Goal: Task Accomplishment & Management: Complete application form

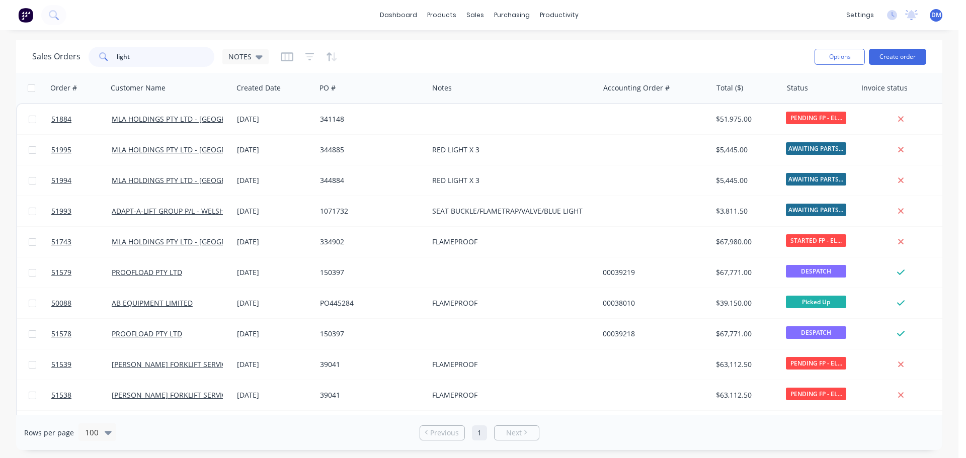
drag, startPoint x: 139, startPoint y: 59, endPoint x: -11, endPoint y: 57, distance: 149.9
click at [0, 57] on html "dashboard products sales purchasing productivity dashboard products Product Cat…" at bounding box center [483, 229] width 966 height 458
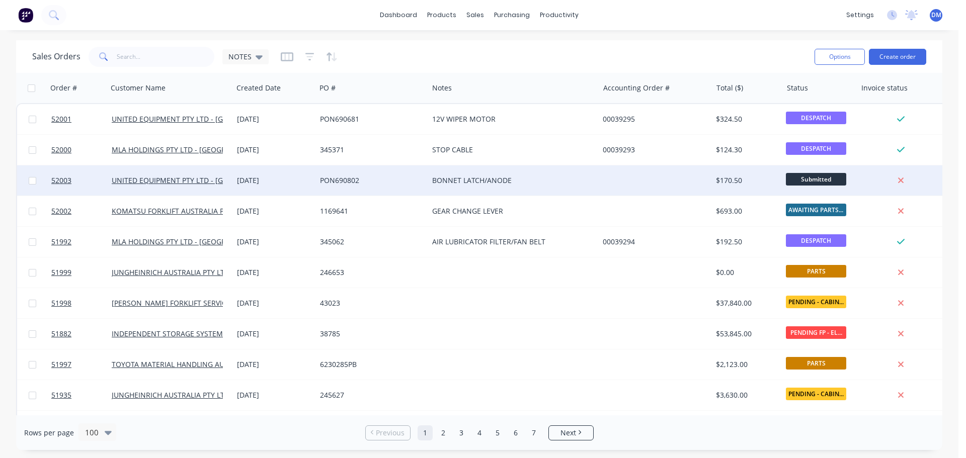
click at [346, 177] on div "PON690802" at bounding box center [369, 181] width 99 height 10
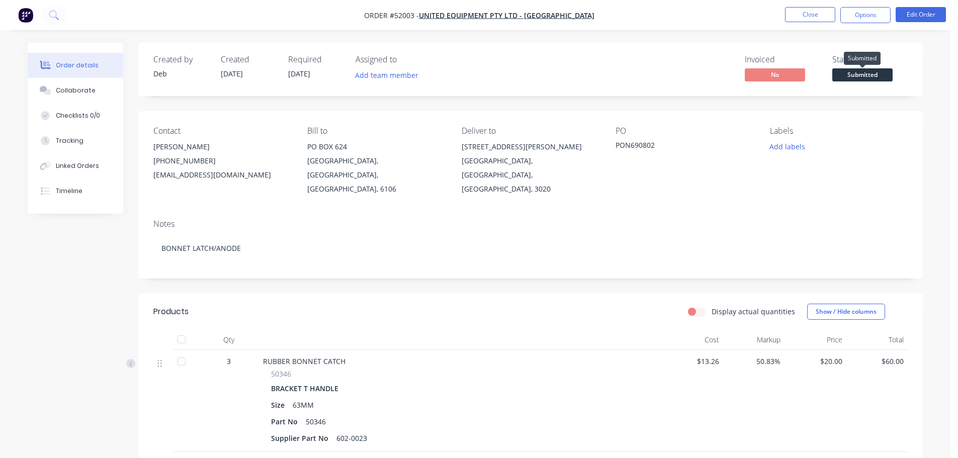
click at [862, 76] on span "Submitted" at bounding box center [862, 74] width 60 height 13
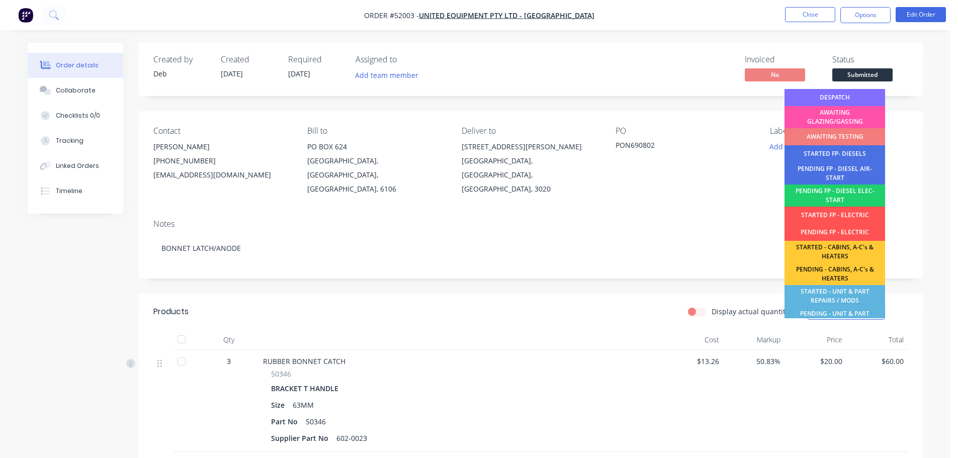
click at [851, 96] on div "DESPATCH" at bounding box center [835, 97] width 101 height 17
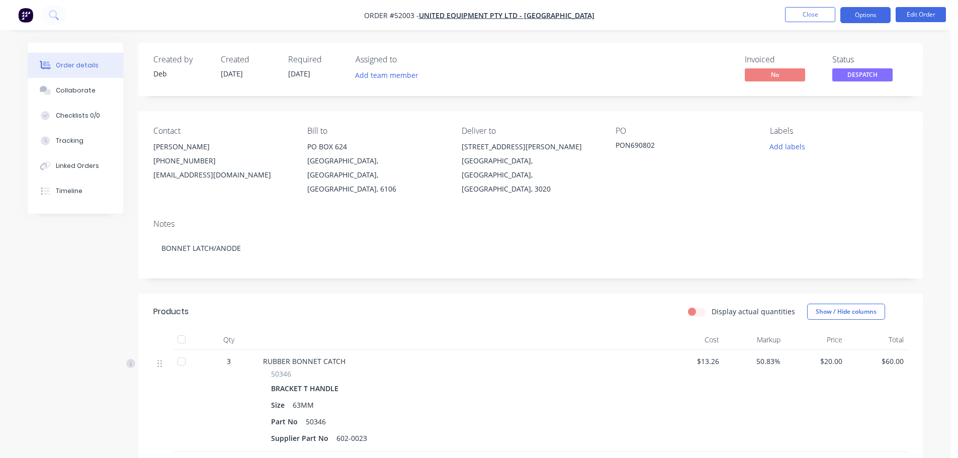
click at [853, 17] on button "Options" at bounding box center [865, 15] width 50 height 16
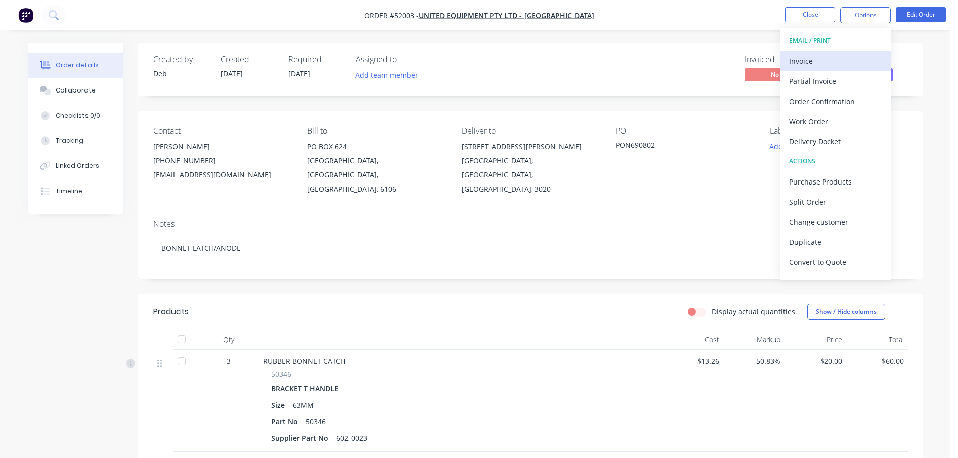
click at [817, 58] on div "Invoice" at bounding box center [835, 61] width 93 height 15
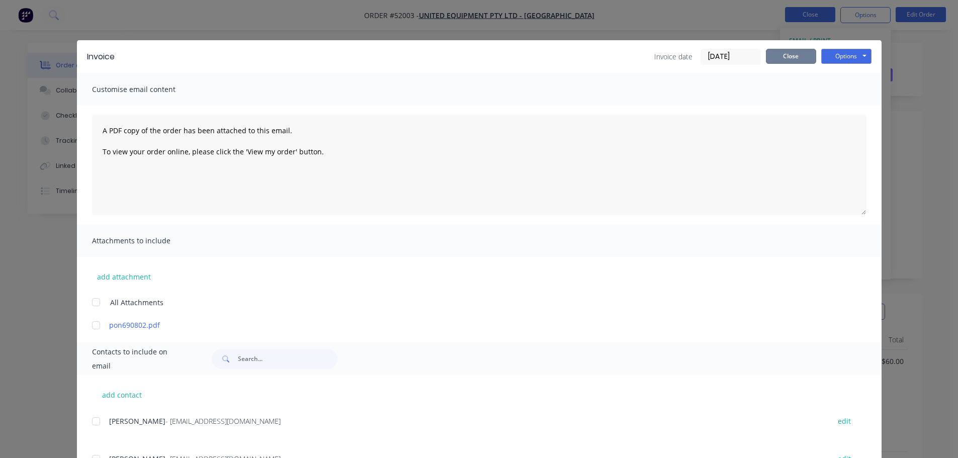
drag, startPoint x: 797, startPoint y: 56, endPoint x: 824, endPoint y: 21, distance: 44.5
click at [796, 56] on button "Close" at bounding box center [791, 56] width 50 height 15
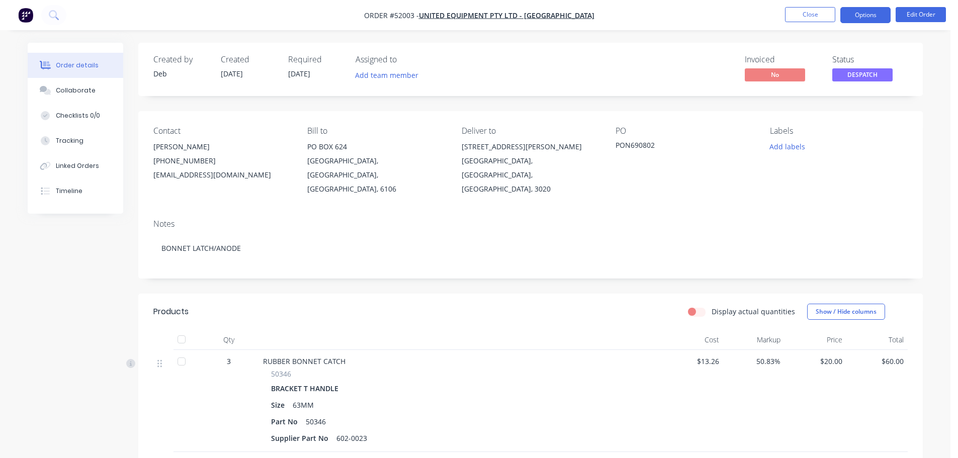
click at [862, 15] on button "Options" at bounding box center [865, 15] width 50 height 16
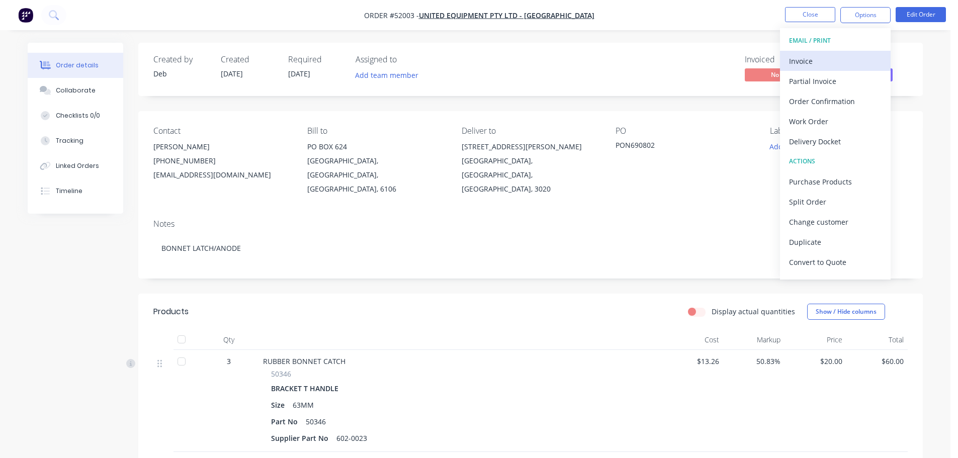
click at [828, 59] on div "Invoice" at bounding box center [835, 61] width 93 height 15
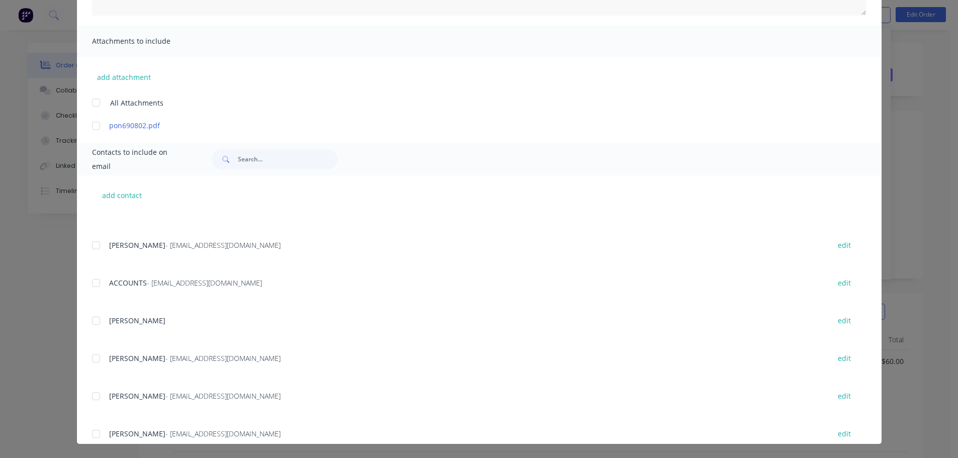
scroll to position [101, 0]
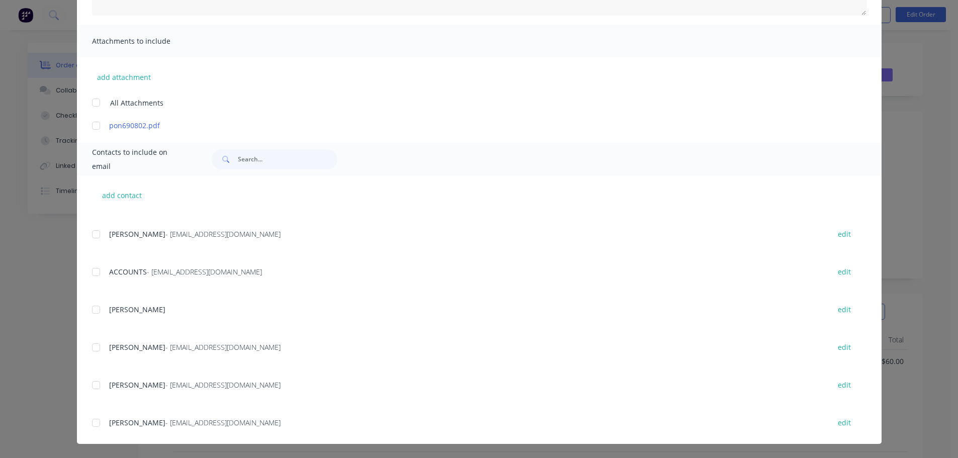
click at [89, 272] on div at bounding box center [96, 272] width 20 height 20
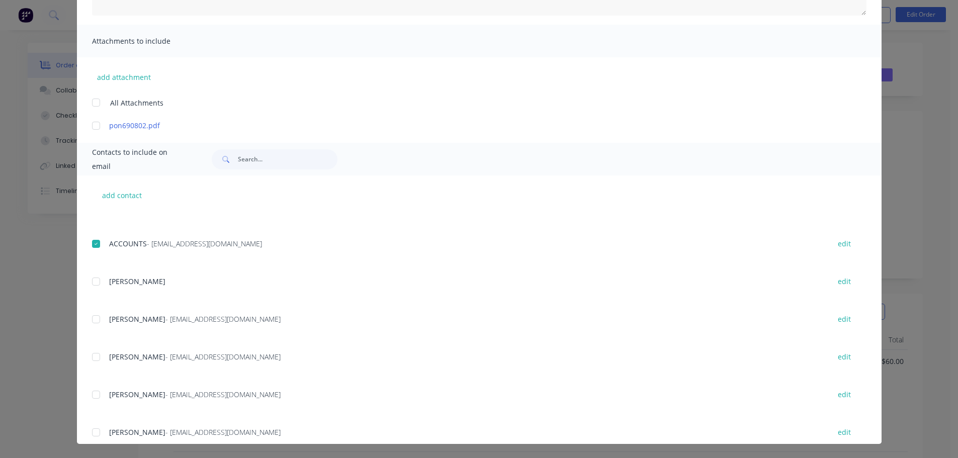
scroll to position [151, 0]
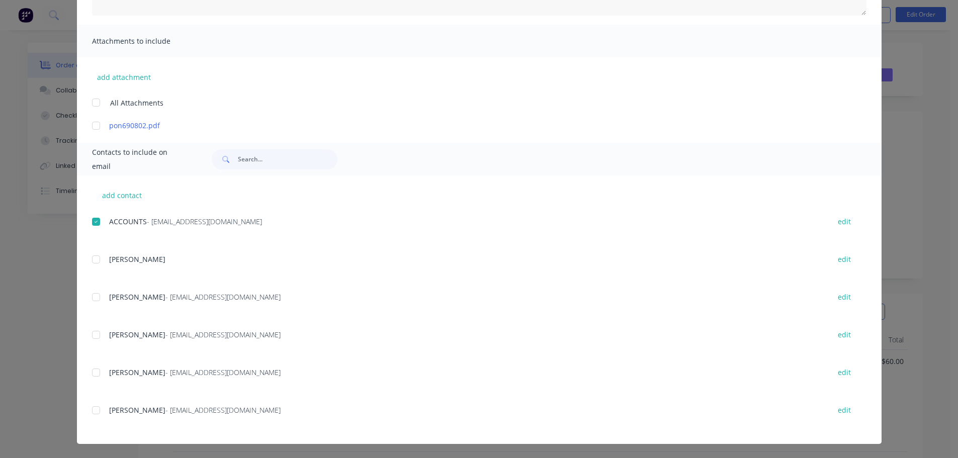
click at [91, 332] on div at bounding box center [96, 335] width 20 height 20
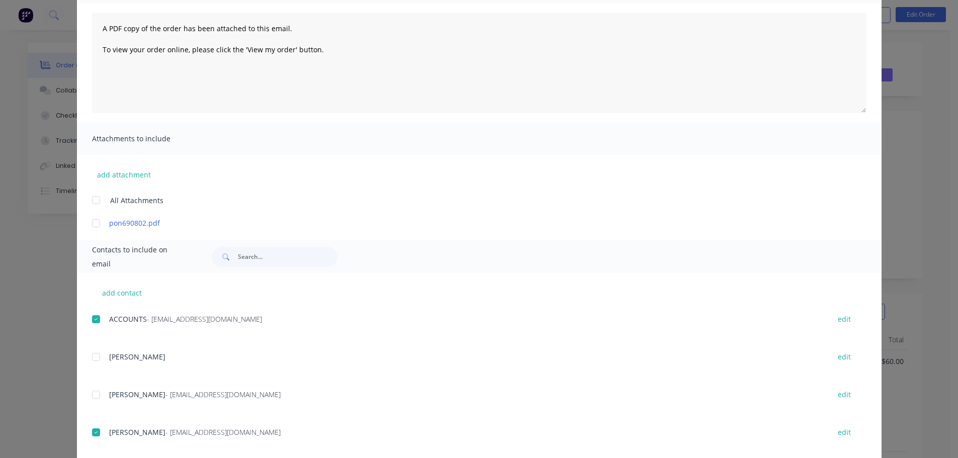
scroll to position [0, 0]
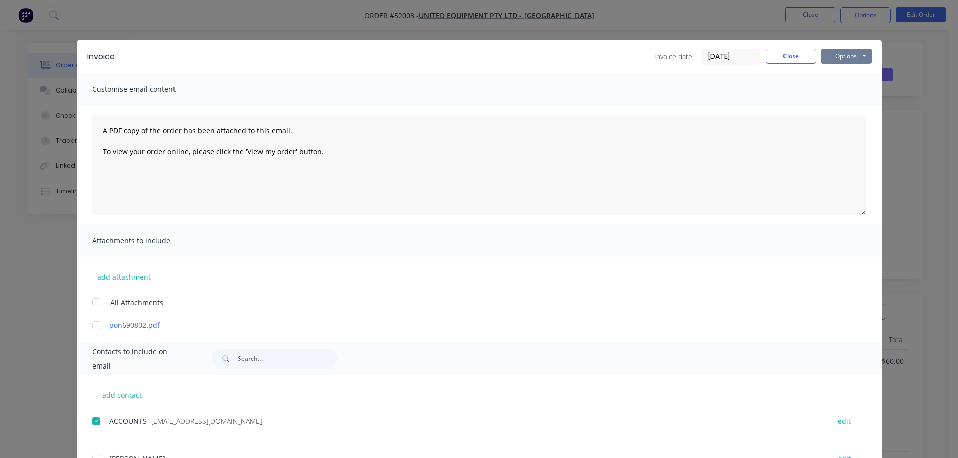
click at [861, 57] on button "Options" at bounding box center [846, 56] width 50 height 15
click at [857, 101] on button "Email" at bounding box center [853, 107] width 64 height 17
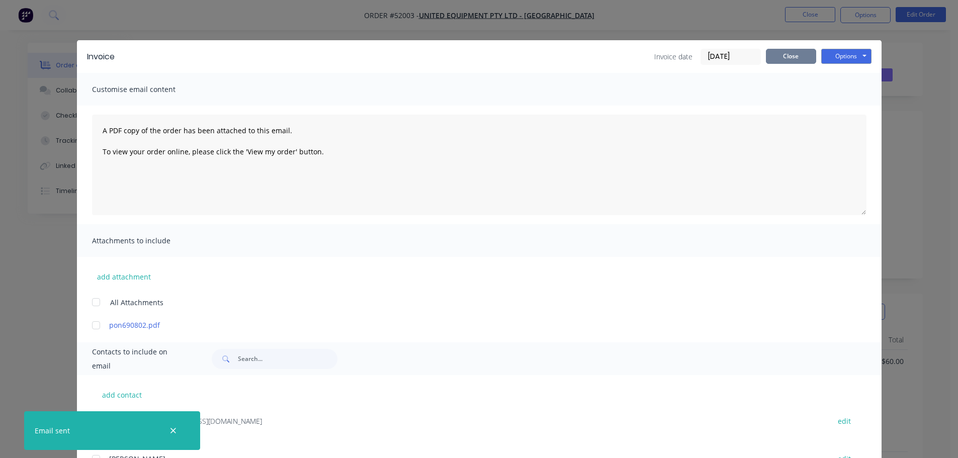
click at [796, 58] on button "Close" at bounding box center [791, 56] width 50 height 15
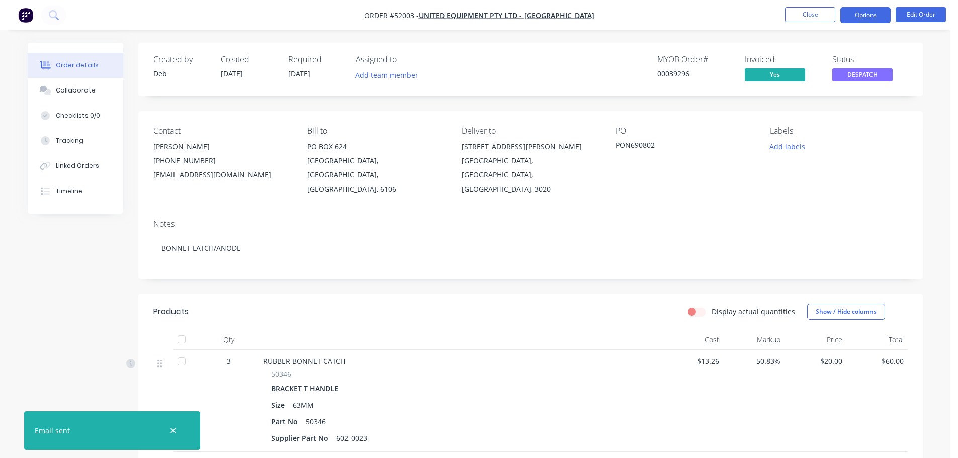
click at [865, 15] on button "Options" at bounding box center [865, 15] width 50 height 16
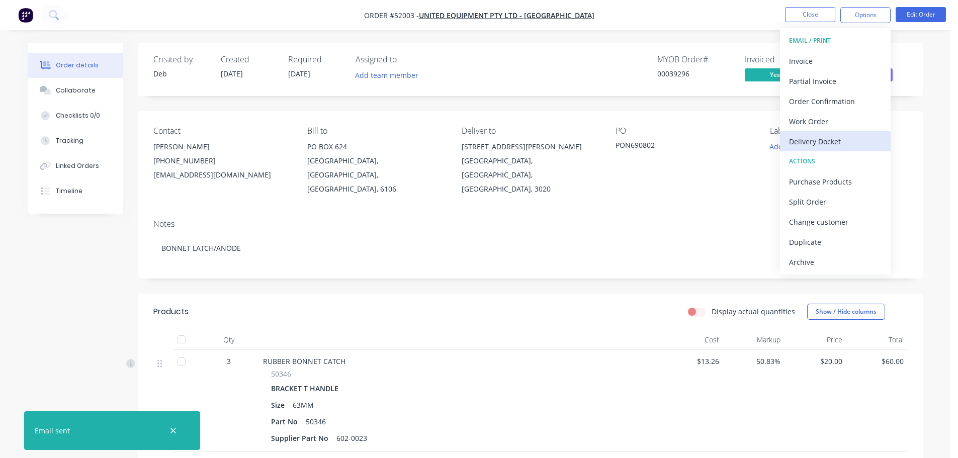
click at [839, 140] on div "Delivery Docket" at bounding box center [835, 141] width 93 height 15
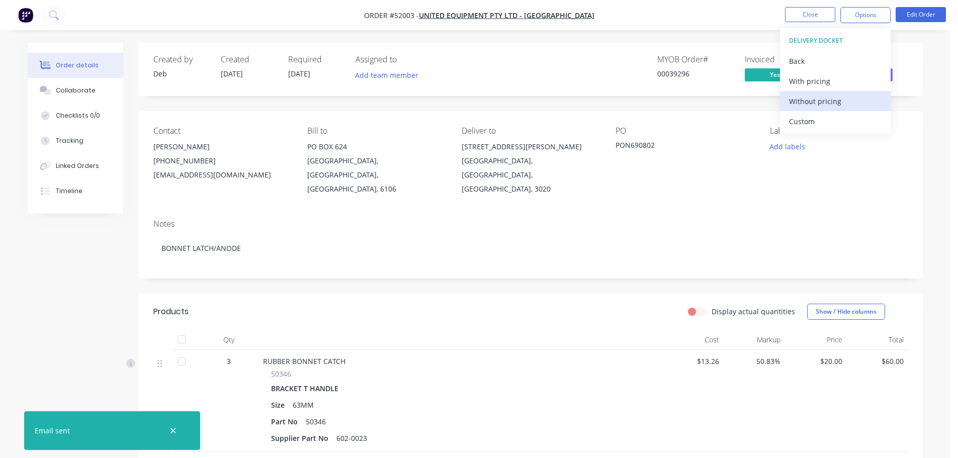
click at [802, 106] on div "Without pricing" at bounding box center [835, 101] width 93 height 15
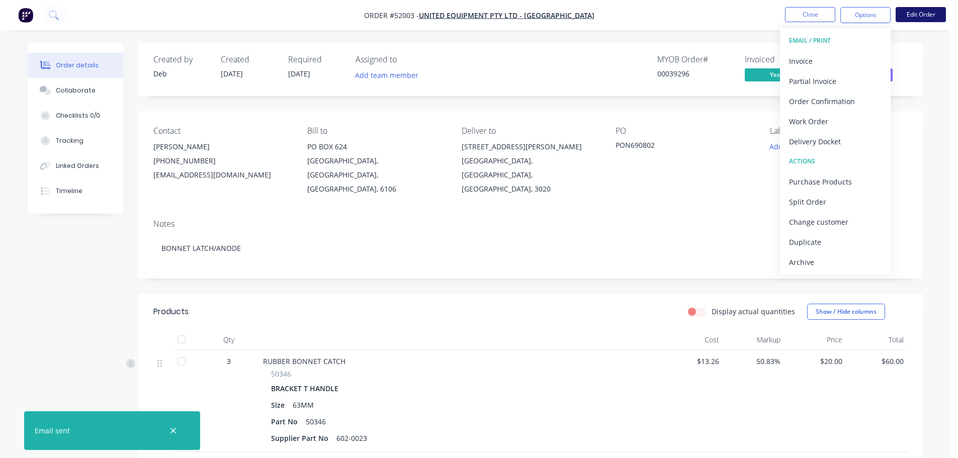
click at [928, 17] on button "Edit Order" at bounding box center [921, 14] width 50 height 15
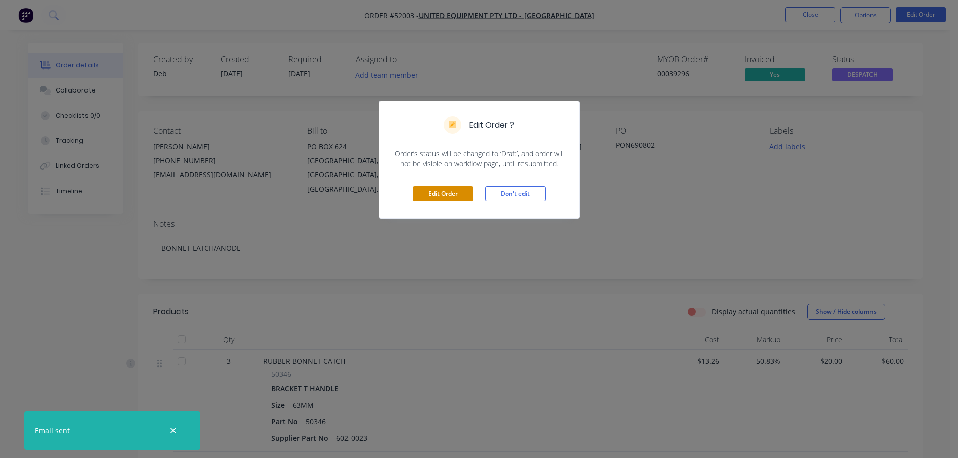
click at [463, 196] on button "Edit Order" at bounding box center [443, 193] width 60 height 15
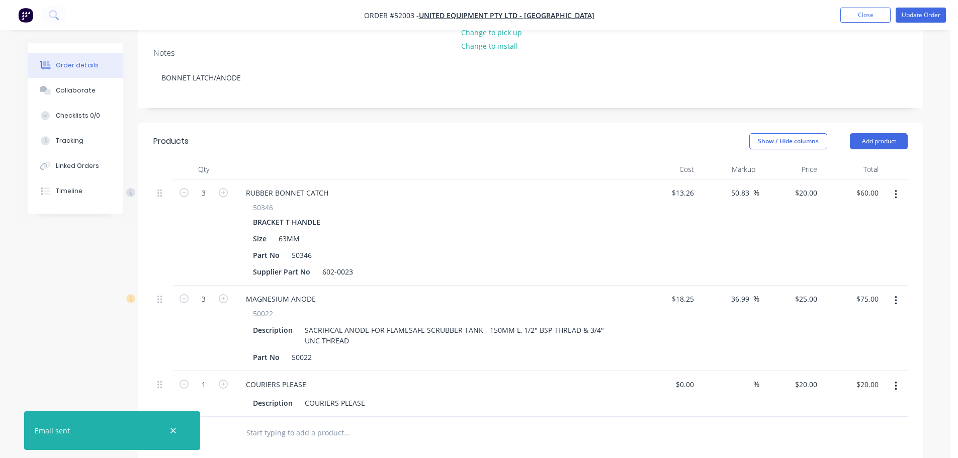
scroll to position [201, 0]
click at [376, 395] on div "Description COURIERS PLEASE" at bounding box center [433, 402] width 368 height 15
click at [910, 11] on button "Update Order" at bounding box center [921, 15] width 50 height 15
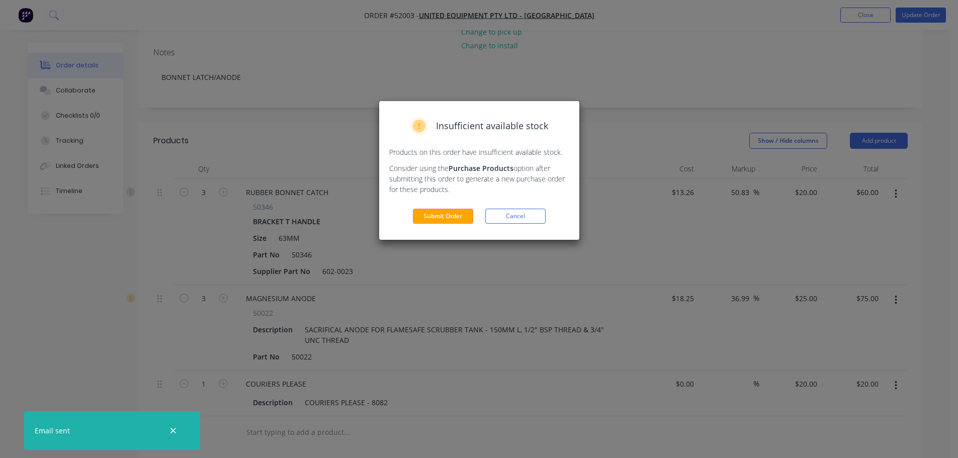
click at [449, 215] on button "Submit Order" at bounding box center [443, 216] width 60 height 15
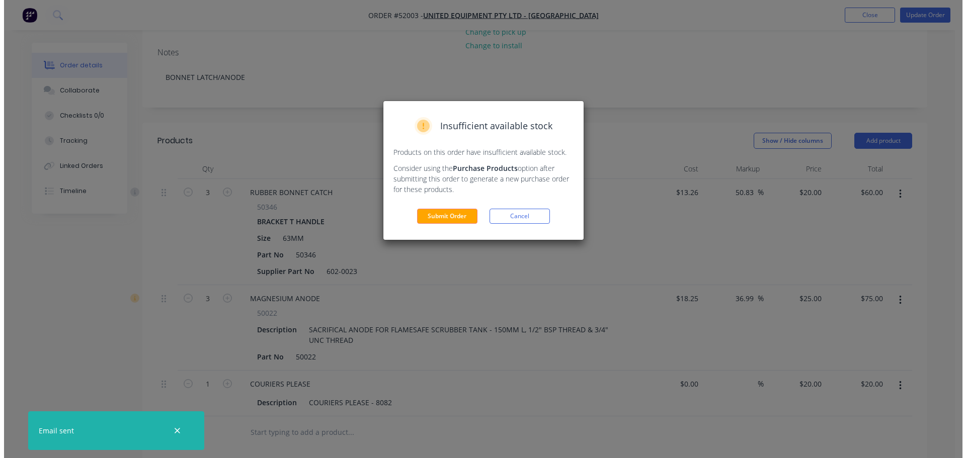
scroll to position [0, 0]
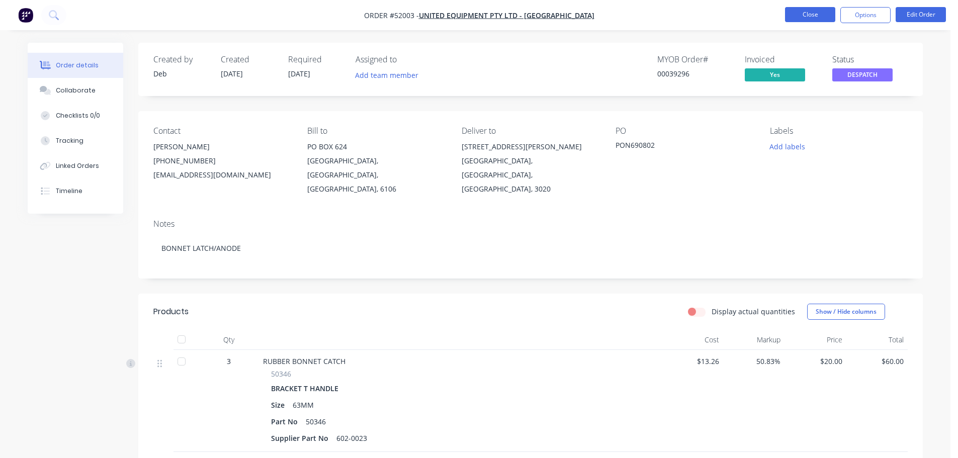
click at [794, 9] on button "Close" at bounding box center [810, 14] width 50 height 15
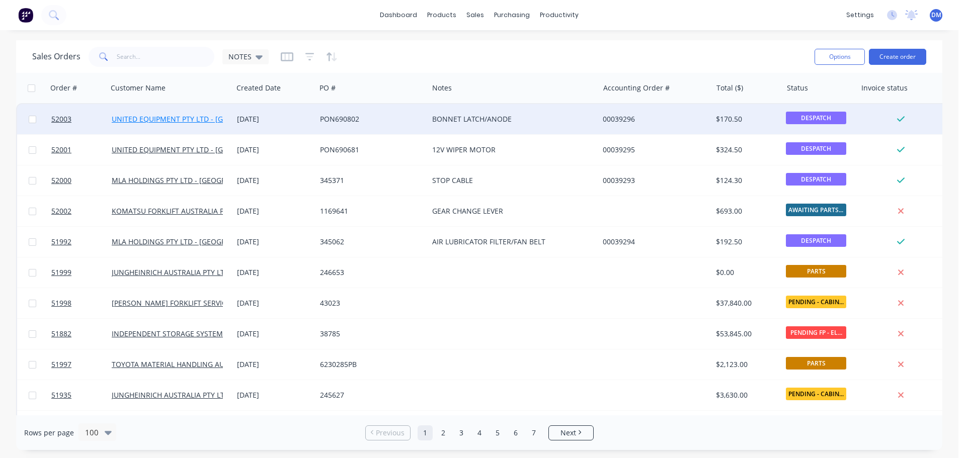
click at [157, 119] on link "UNITED EQUIPMENT PTY LTD - [GEOGRAPHIC_DATA]" at bounding box center [198, 119] width 173 height 10
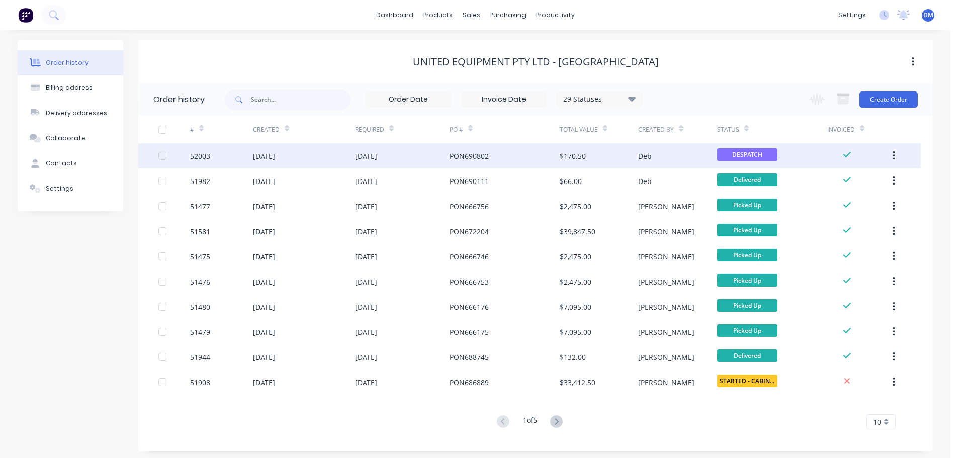
click at [677, 156] on div "Deb" at bounding box center [677, 155] width 78 height 25
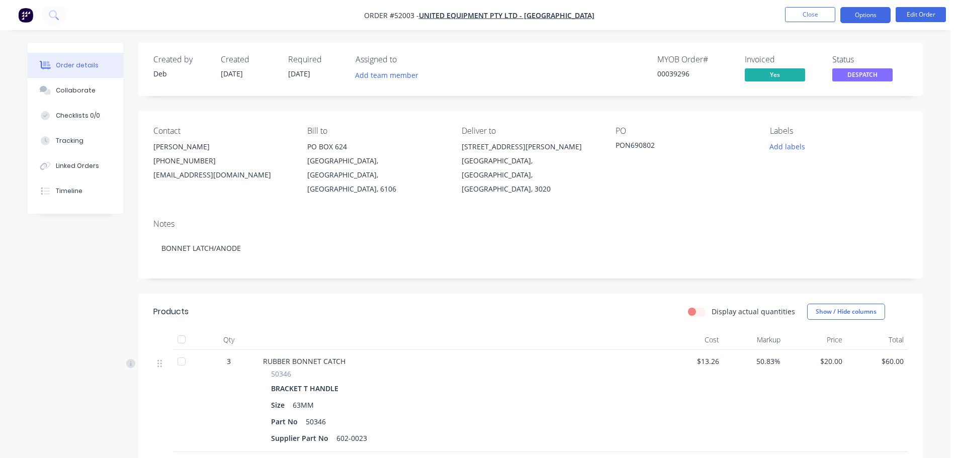
click at [872, 16] on button "Options" at bounding box center [865, 15] width 50 height 16
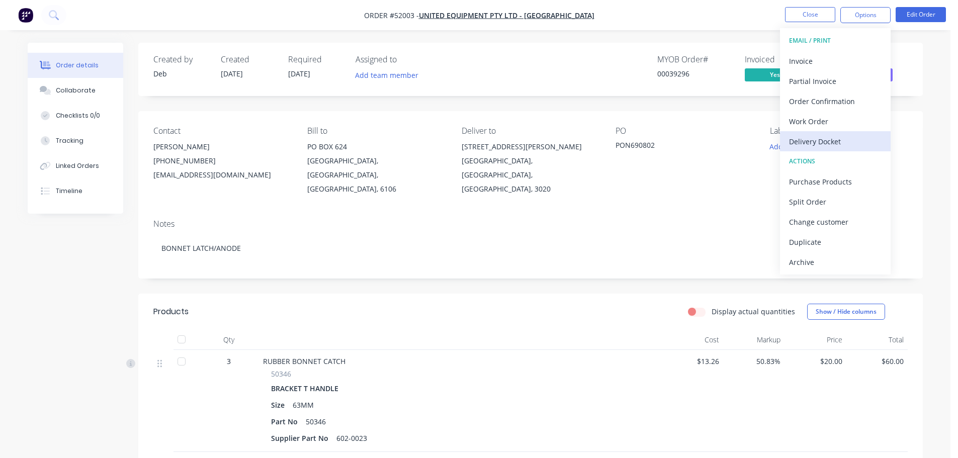
click at [842, 144] on div "Delivery Docket" at bounding box center [835, 141] width 93 height 15
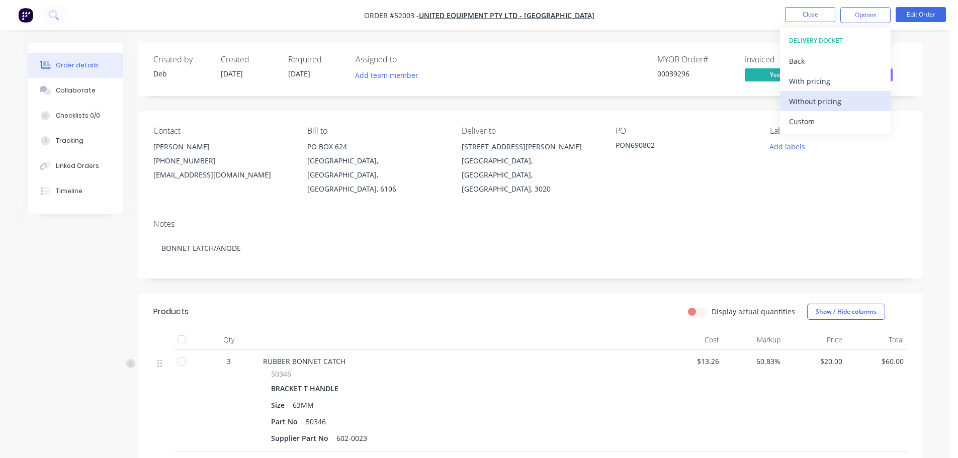
drag, startPoint x: 823, startPoint y: 102, endPoint x: 809, endPoint y: 106, distance: 14.0
click at [823, 103] on div "Without pricing" at bounding box center [835, 101] width 93 height 15
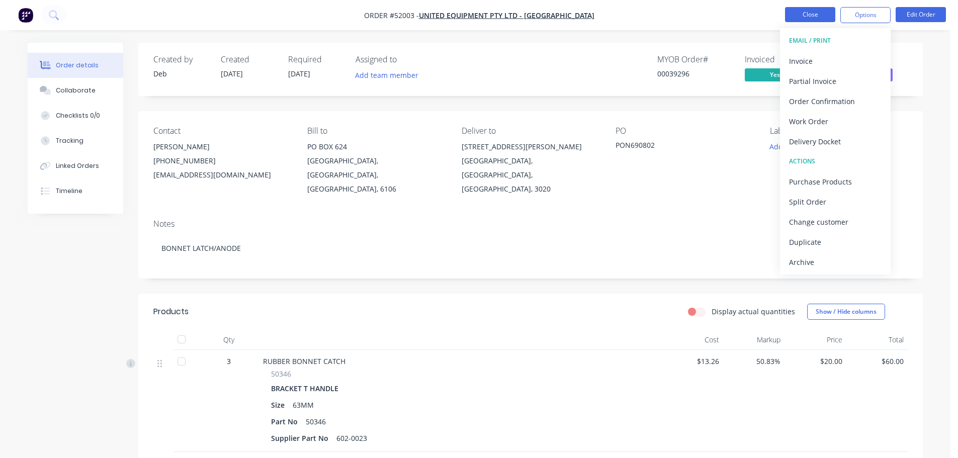
click at [803, 15] on button "Close" at bounding box center [810, 14] width 50 height 15
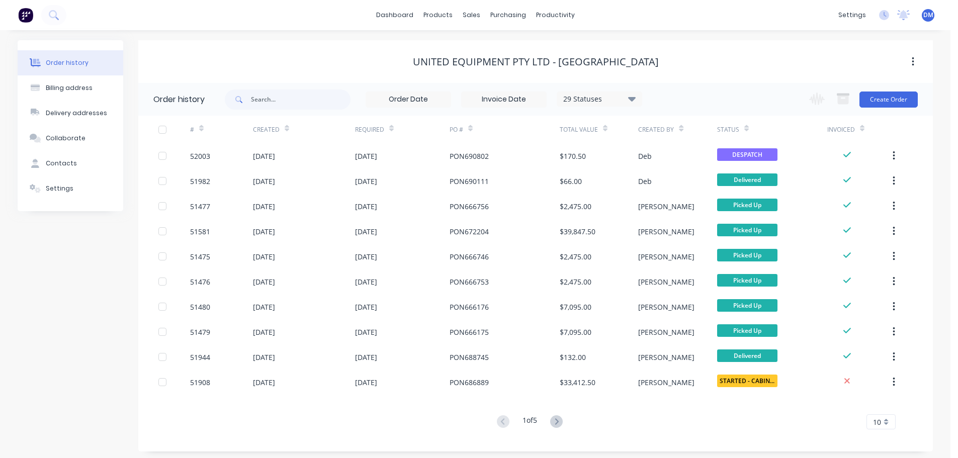
click at [26, 16] on img at bounding box center [25, 15] width 15 height 15
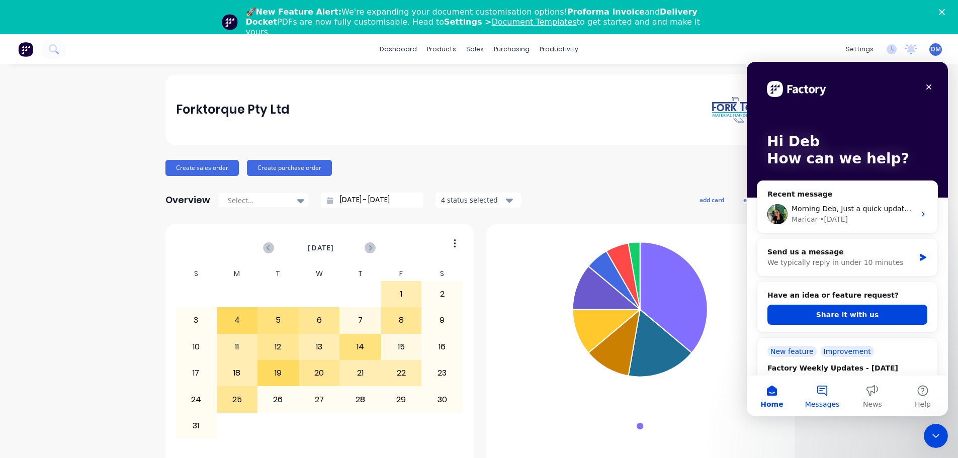
click at [825, 389] on button "Messages" at bounding box center [822, 396] width 50 height 40
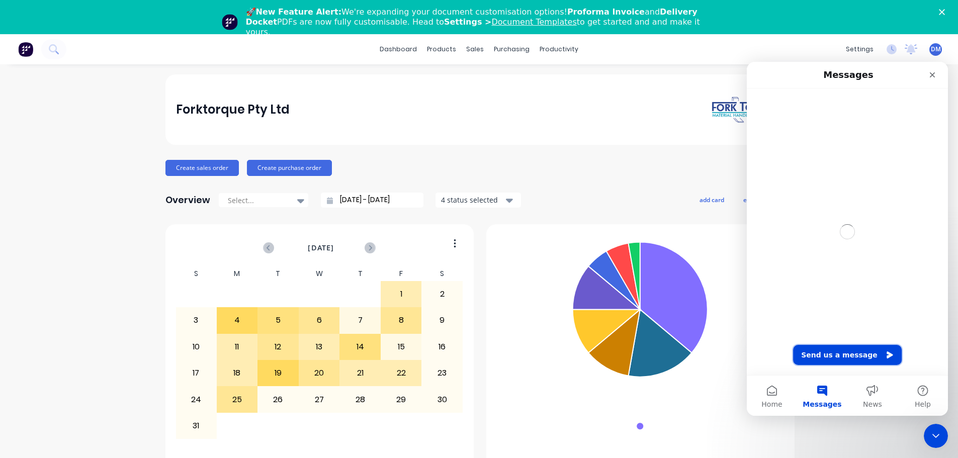
click at [832, 357] on button "Send us a message" at bounding box center [847, 355] width 109 height 20
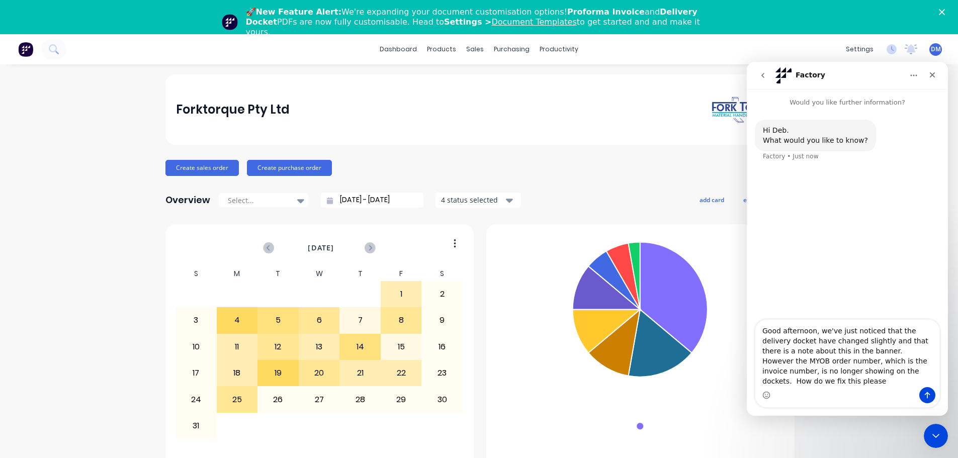
type textarea "Good afternoon, we've just noticed that the delivery docket have changed slight…"
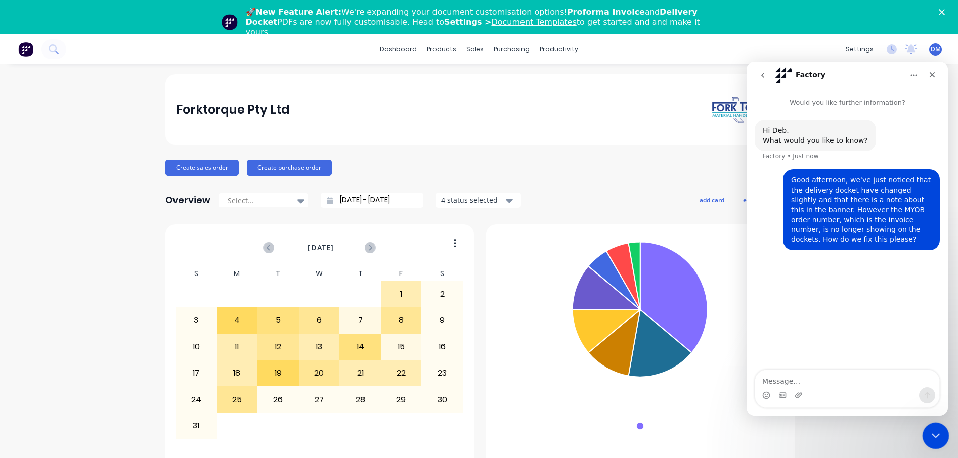
click at [931, 427] on div "Close Intercom Messenger" at bounding box center [934, 434] width 24 height 24
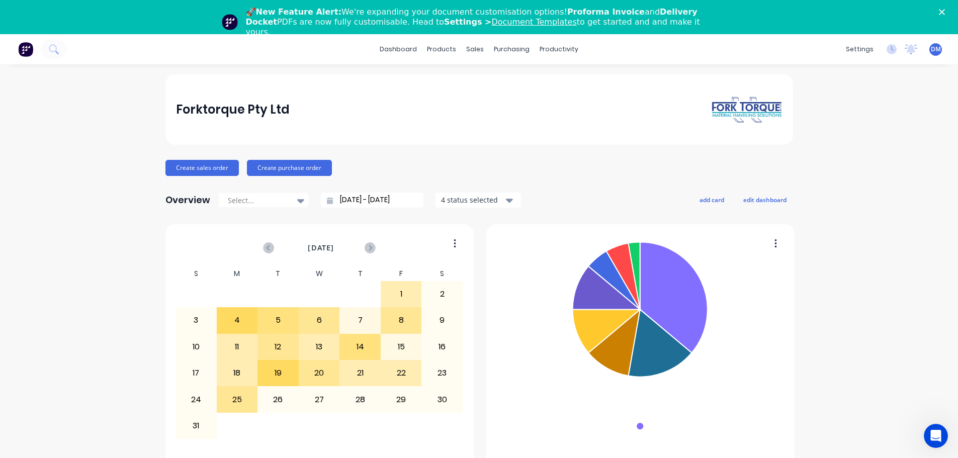
click at [491, 21] on link "Document Templates" at bounding box center [533, 22] width 85 height 10
click at [928, 433] on icon "Open Intercom Messenger" at bounding box center [934, 434] width 17 height 17
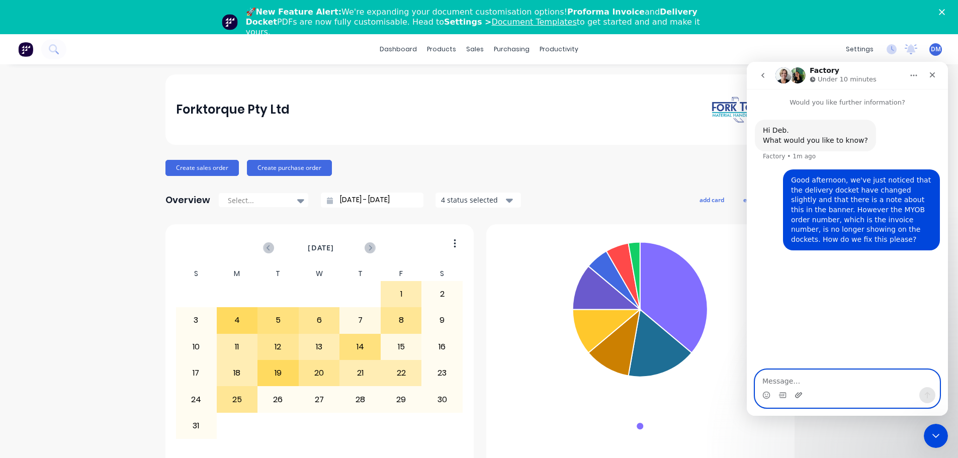
click at [798, 394] on icon "Upload attachment" at bounding box center [799, 395] width 8 height 8
type textarea "I"ve attached an example"
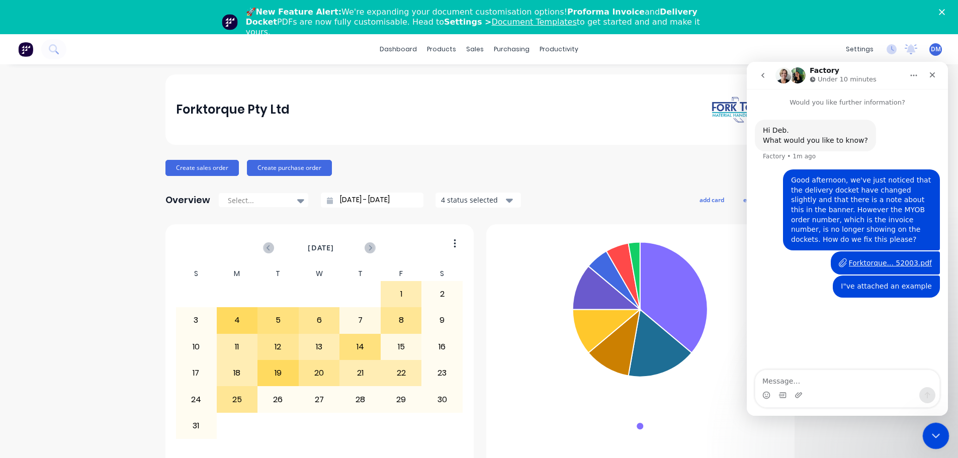
click at [935, 433] on icon "Close Intercom Messenger" at bounding box center [934, 435] width 12 height 12
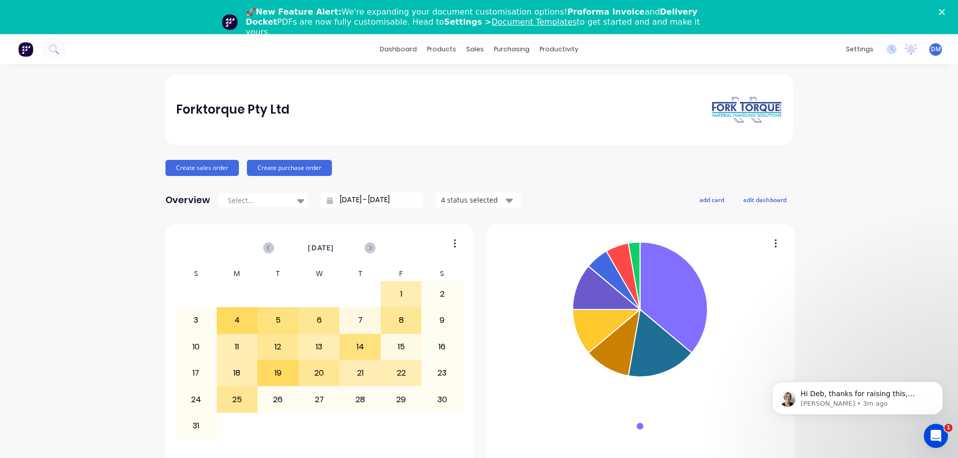
scroll to position [23, 0]
click at [884, 397] on p "Hi Deb, thanks for raising this, whilst the Team is investigateing please selec…" at bounding box center [866, 394] width 130 height 10
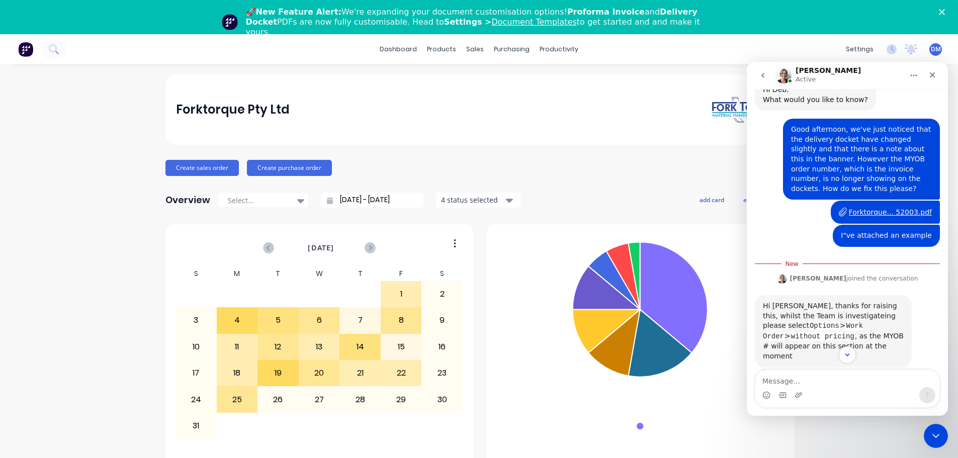
scroll to position [40, 0]
click at [837, 375] on textarea "Message…" at bounding box center [847, 378] width 184 height 17
type textarea "t"
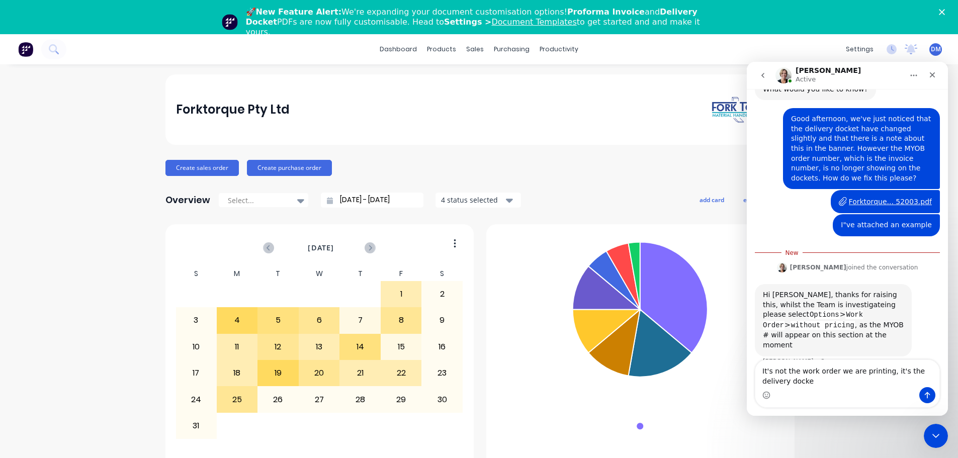
type textarea "It's not the work order we are printing, it's the delivery docket"
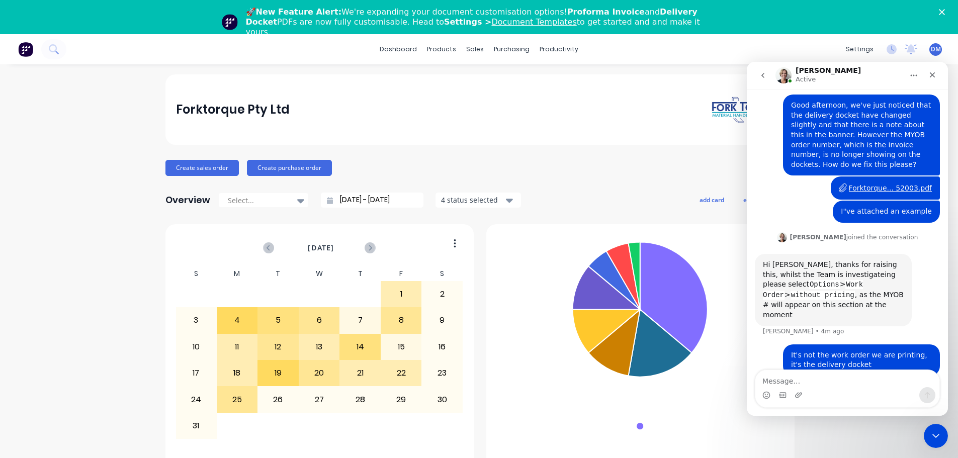
click at [872, 183] on div "Forktorque... 52003.pdf" at bounding box center [890, 188] width 83 height 11
click at [932, 437] on icon "Close Intercom Messenger" at bounding box center [934, 435] width 12 height 12
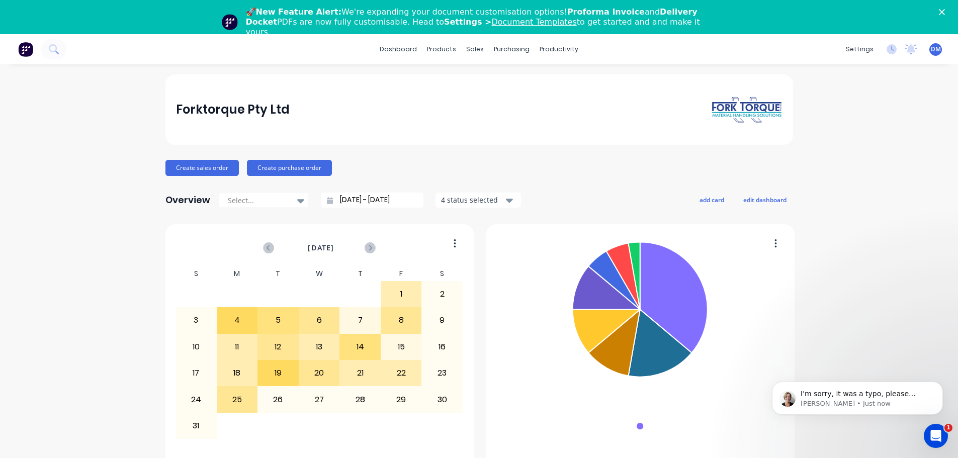
scroll to position [114, 0]
click at [895, 390] on p "I'm sorry, it was a typo, please select Options &gt; Delivery Docket &gt; witho…" at bounding box center [866, 394] width 130 height 10
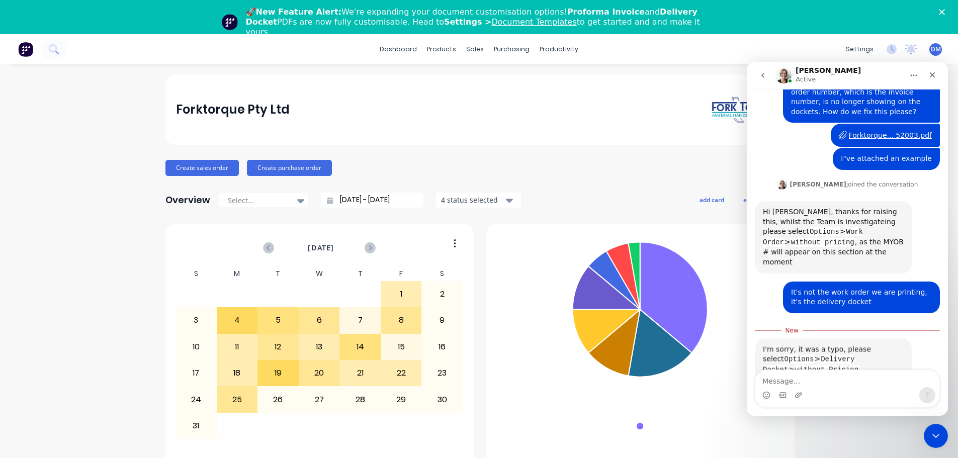
scroll to position [130, 0]
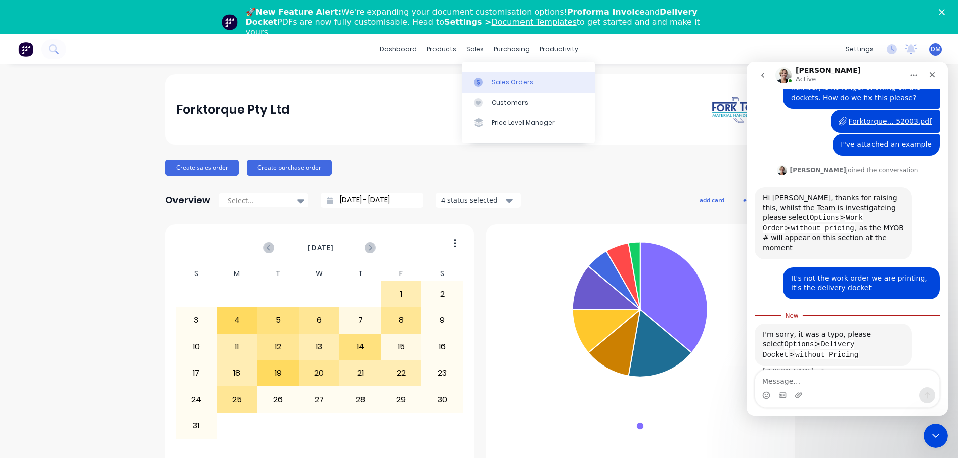
click at [496, 81] on div "Sales Orders" at bounding box center [512, 82] width 41 height 9
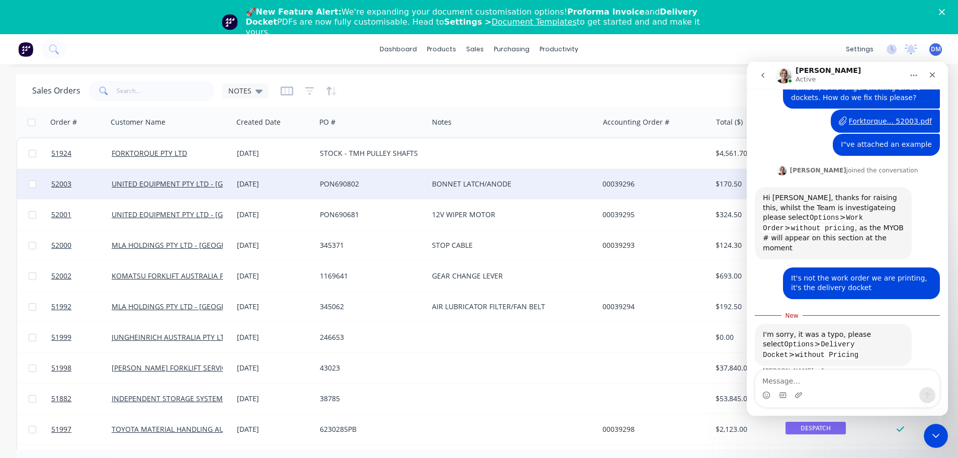
click at [228, 178] on div "UNITED EQUIPMENT PTY LTD - [GEOGRAPHIC_DATA]" at bounding box center [170, 184] width 125 height 30
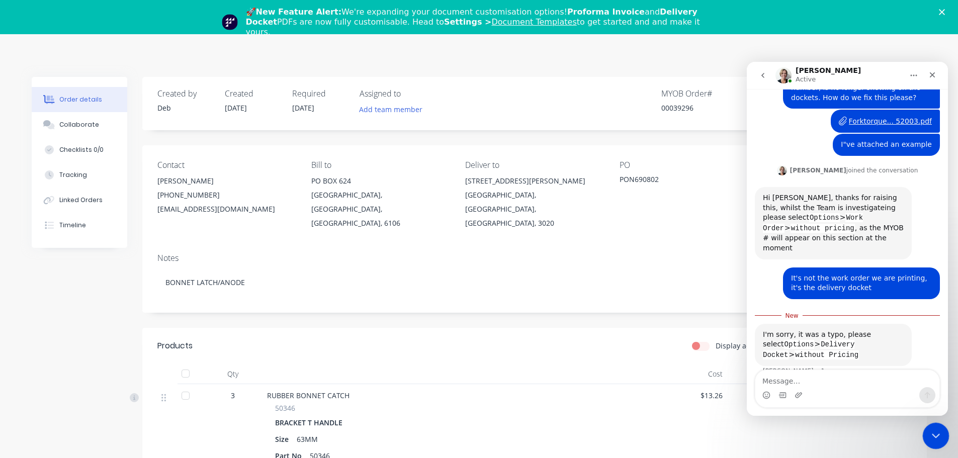
click at [946, 435] on div "Close Intercom Messenger" at bounding box center [934, 434] width 24 height 24
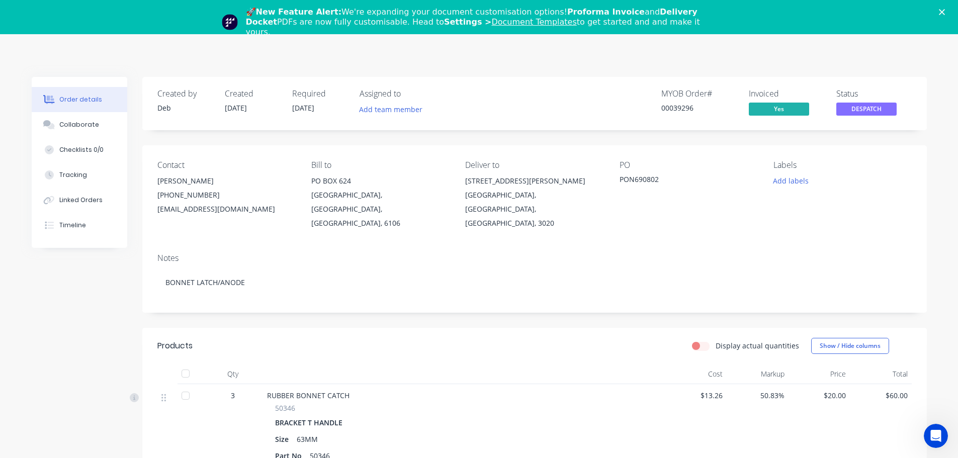
click at [945, 13] on polygon "Close" at bounding box center [942, 12] width 6 height 6
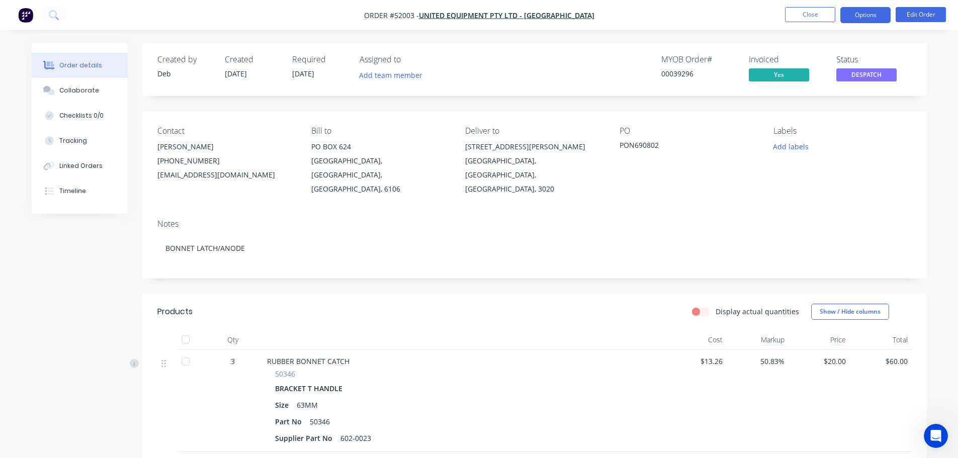
click at [862, 15] on button "Options" at bounding box center [865, 15] width 50 height 16
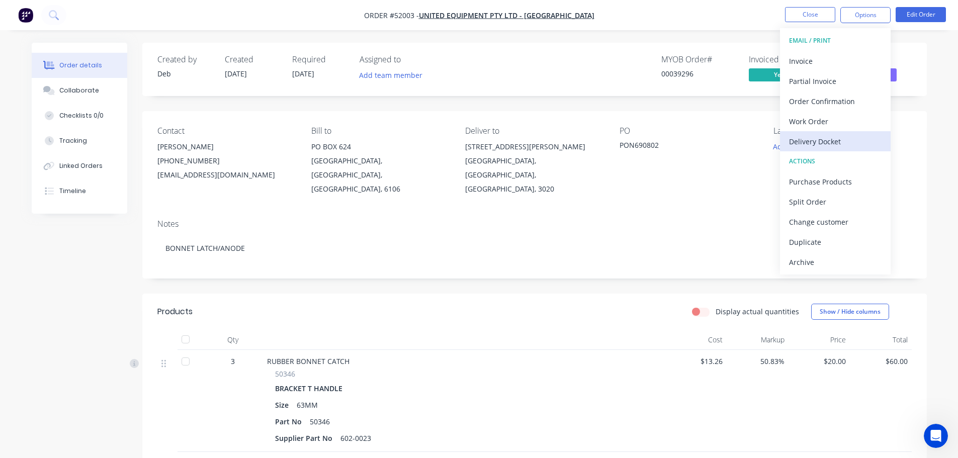
click at [844, 133] on button "Delivery Docket" at bounding box center [835, 141] width 111 height 20
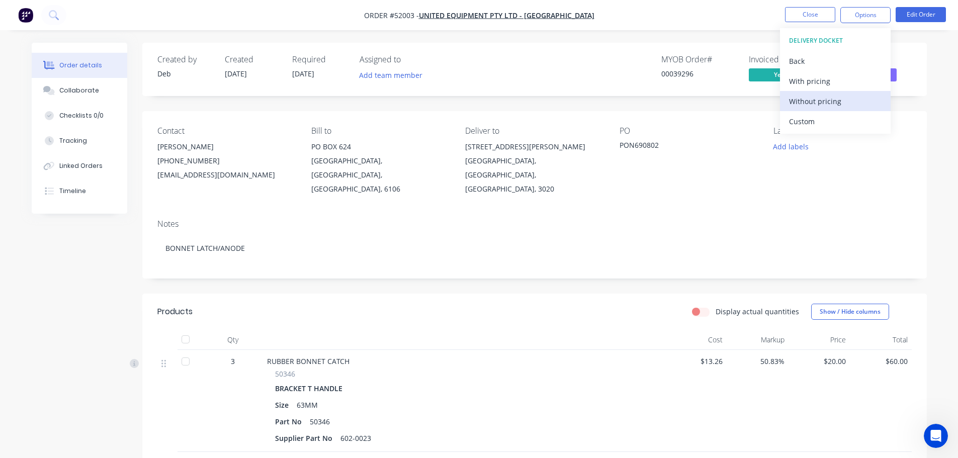
click at [831, 105] on div "Without pricing" at bounding box center [835, 101] width 93 height 15
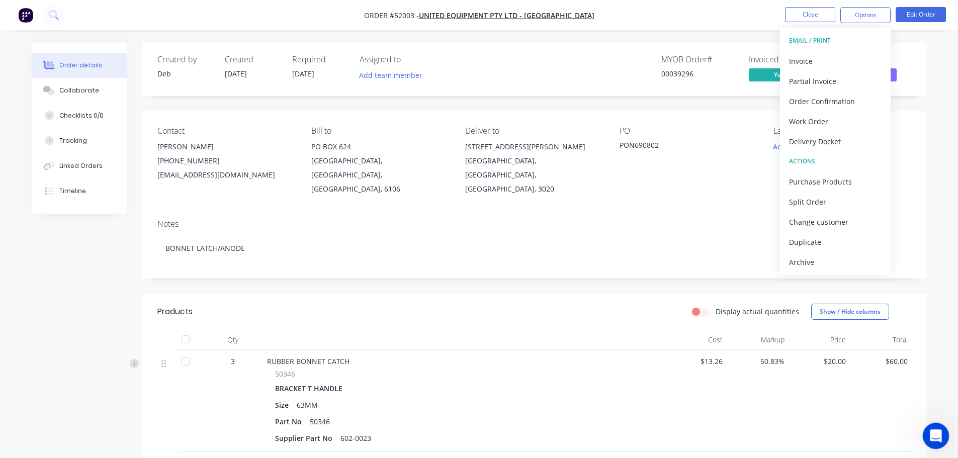
click at [932, 435] on icon "Open Intercom Messenger" at bounding box center [934, 434] width 17 height 17
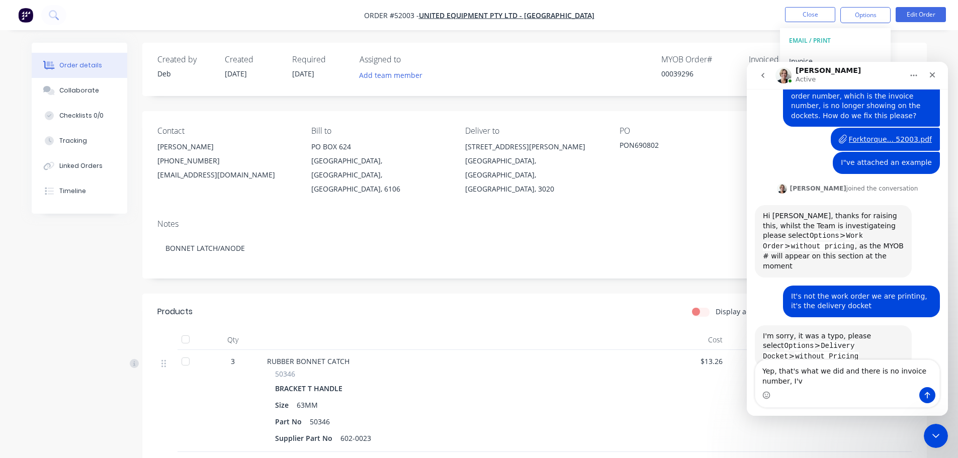
scroll to position [124, 0]
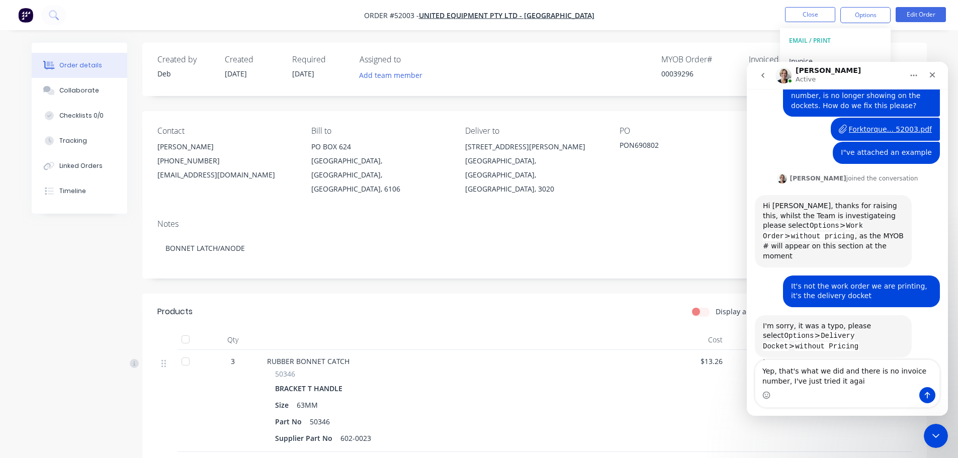
type textarea "Yep, that's what we did and there is no invoice number, I've just tried it again"
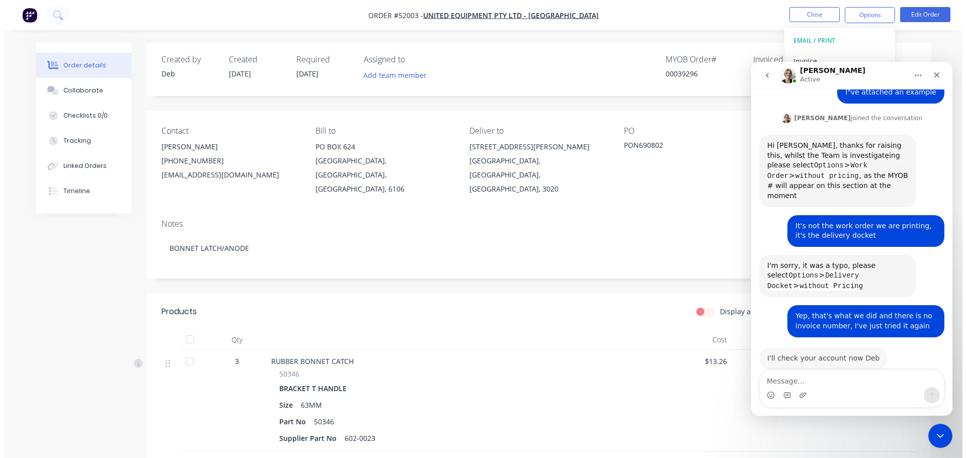
scroll to position [184, 0]
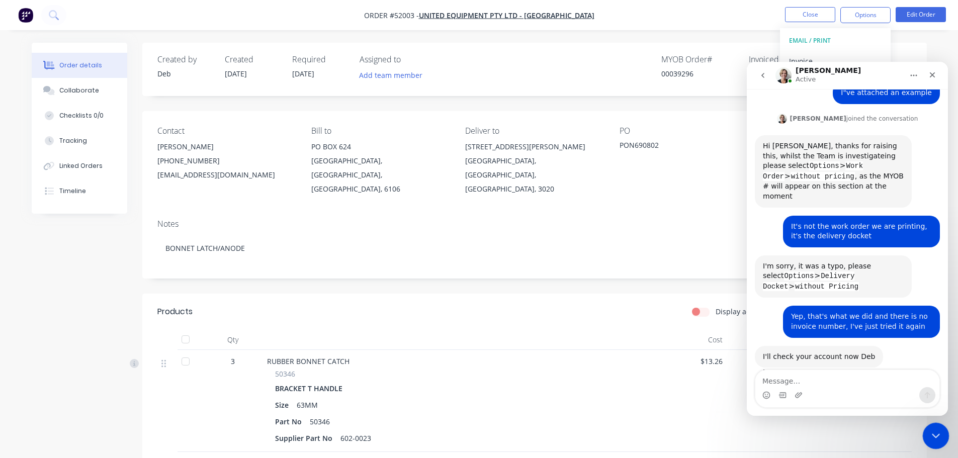
click at [939, 440] on icon "Close Intercom Messenger" at bounding box center [934, 435] width 12 height 12
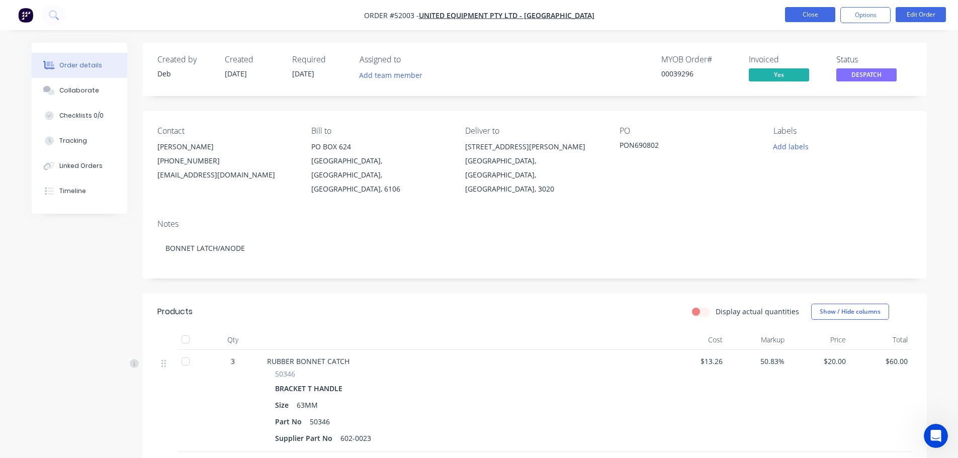
click at [808, 12] on button "Close" at bounding box center [810, 14] width 50 height 15
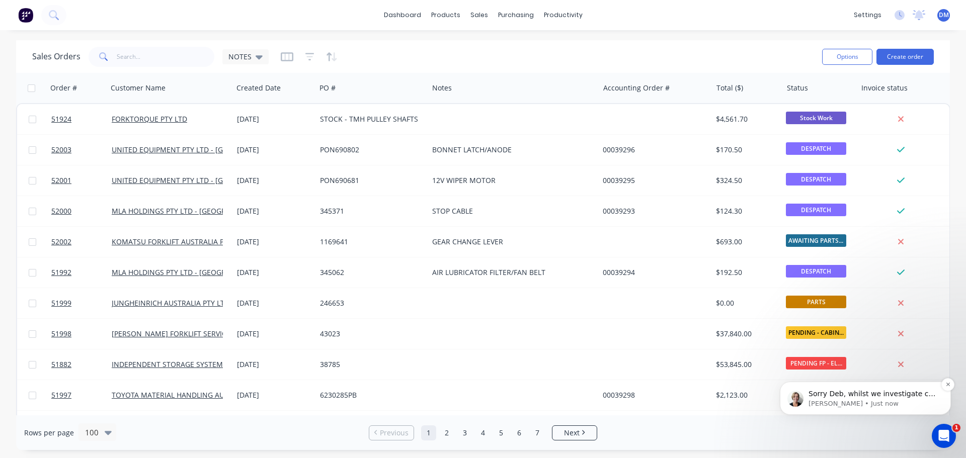
click at [900, 401] on p "[PERSON_NAME] • Just now" at bounding box center [873, 403] width 130 height 9
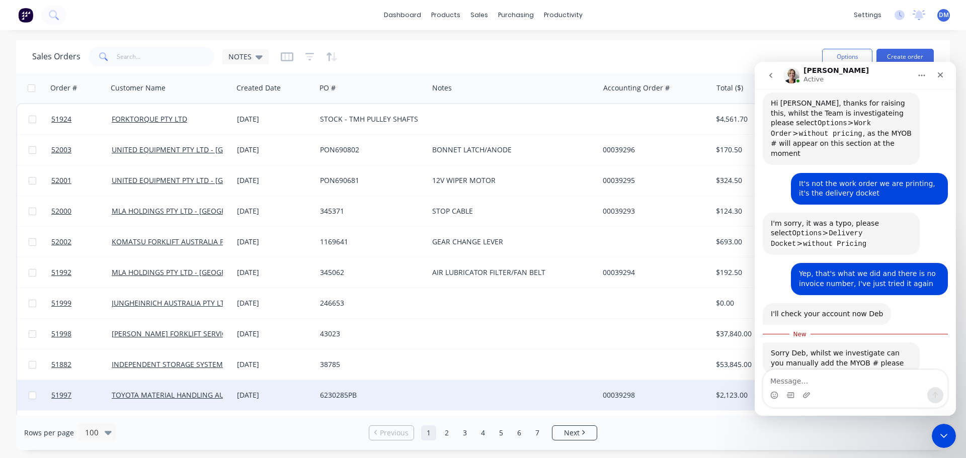
scroll to position [233, 0]
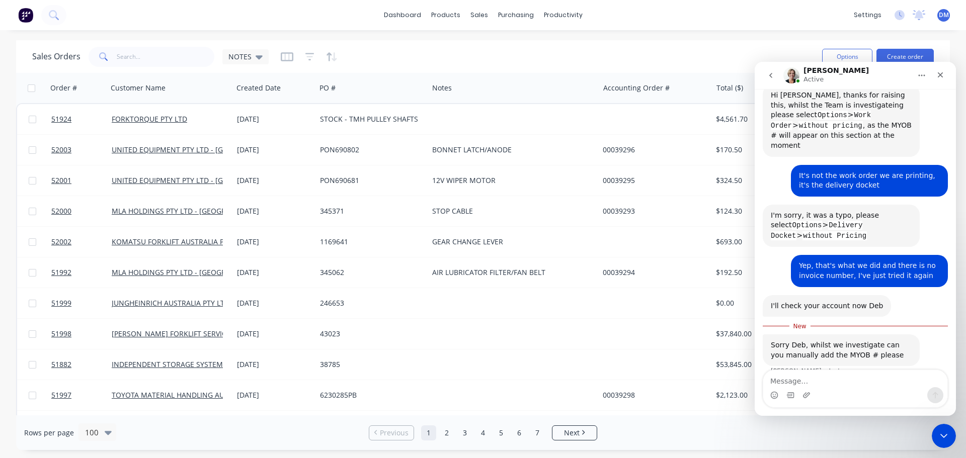
click at [844, 380] on textarea "Message…" at bounding box center [855, 378] width 184 height 17
type textarea "How?"
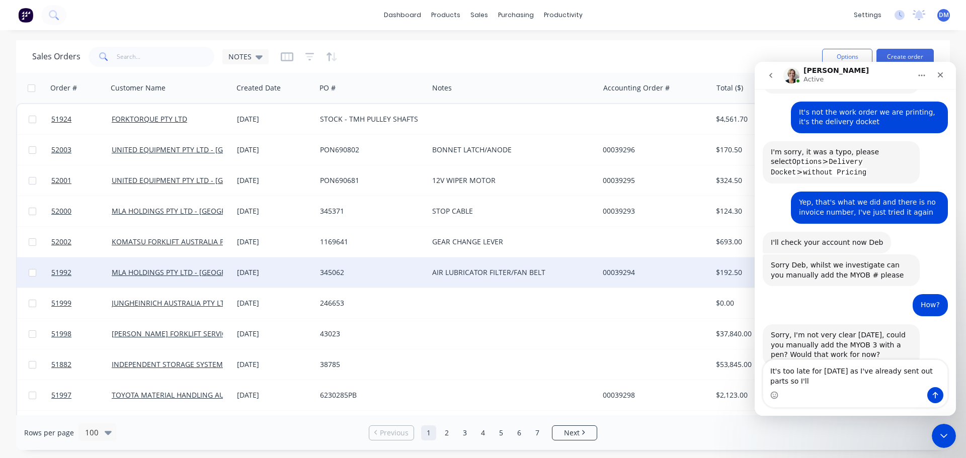
scroll to position [306, 0]
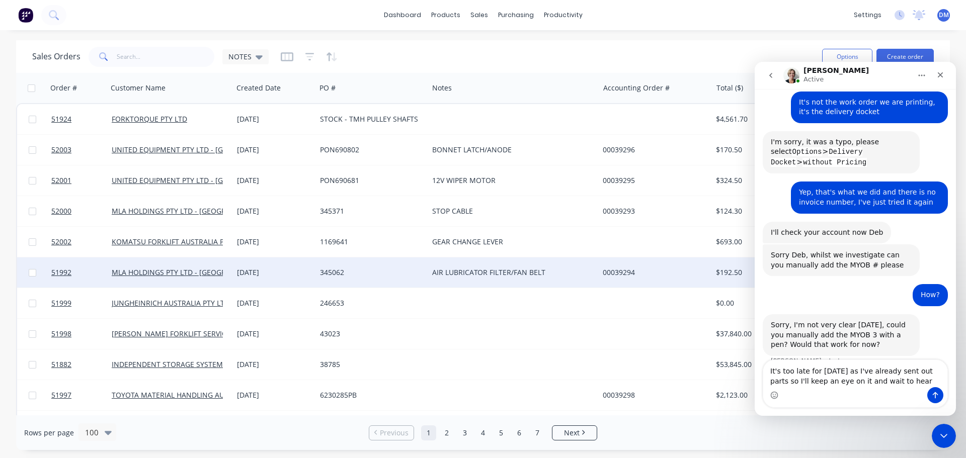
type textarea "It's too late for [DATE] as I've already sent out parts so I'll keep an eye on …"
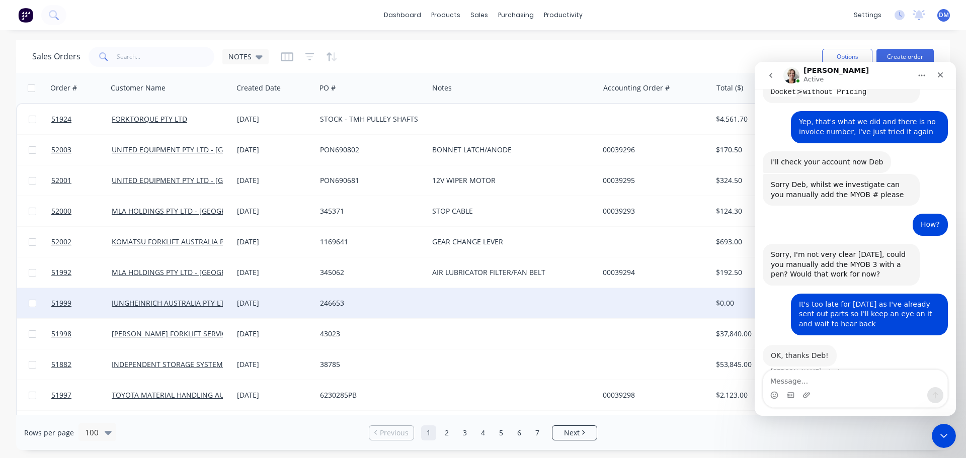
scroll to position [376, 0]
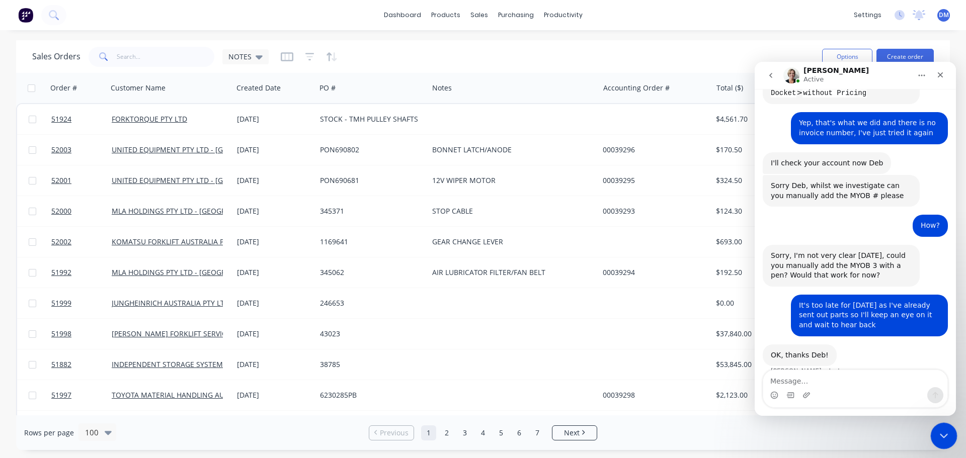
click at [940, 437] on icon "Close Intercom Messenger" at bounding box center [942, 435] width 12 height 12
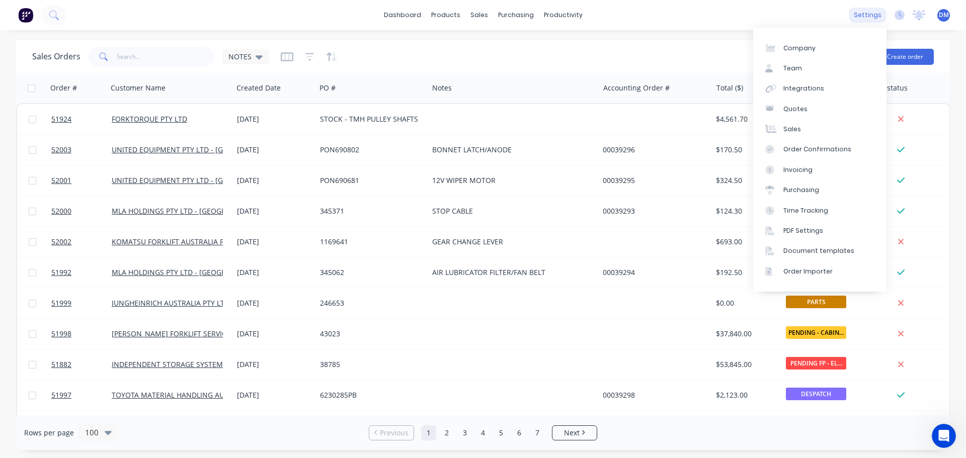
click at [862, 14] on div "settings" at bounding box center [867, 15] width 38 height 15
click at [827, 227] on link "PDF Settings" at bounding box center [819, 231] width 133 height 20
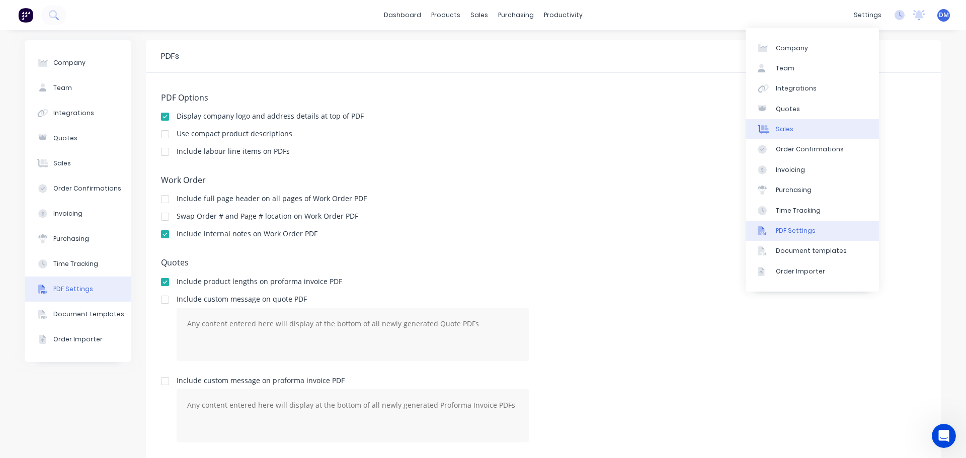
click at [811, 127] on link "Sales" at bounding box center [811, 129] width 133 height 20
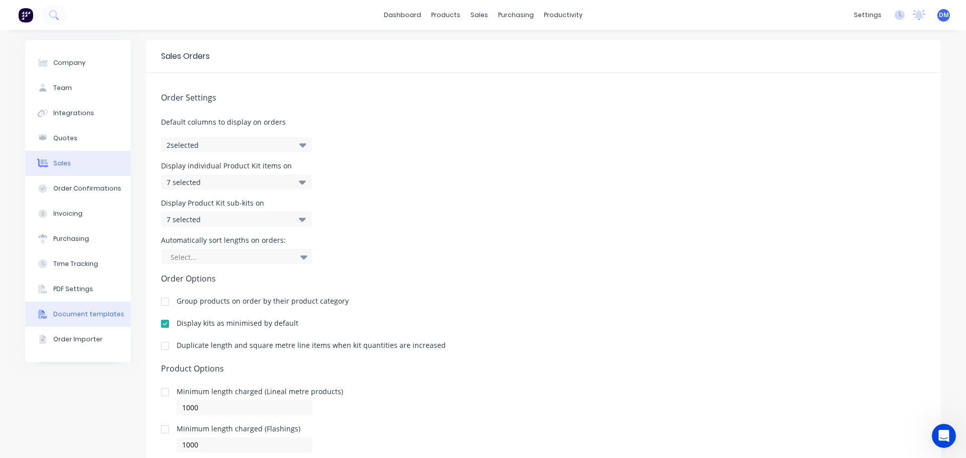
click at [96, 313] on div "Document templates" at bounding box center [88, 314] width 71 height 9
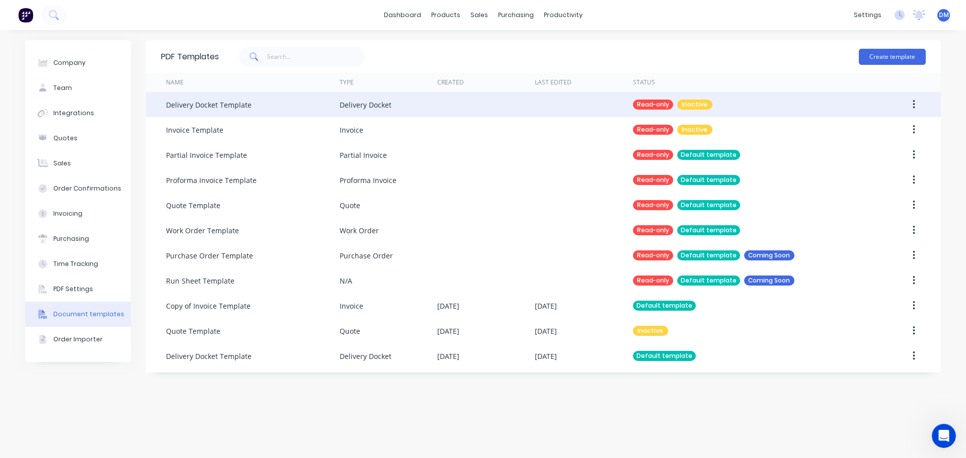
click at [911, 103] on button "button" at bounding box center [914, 105] width 24 height 18
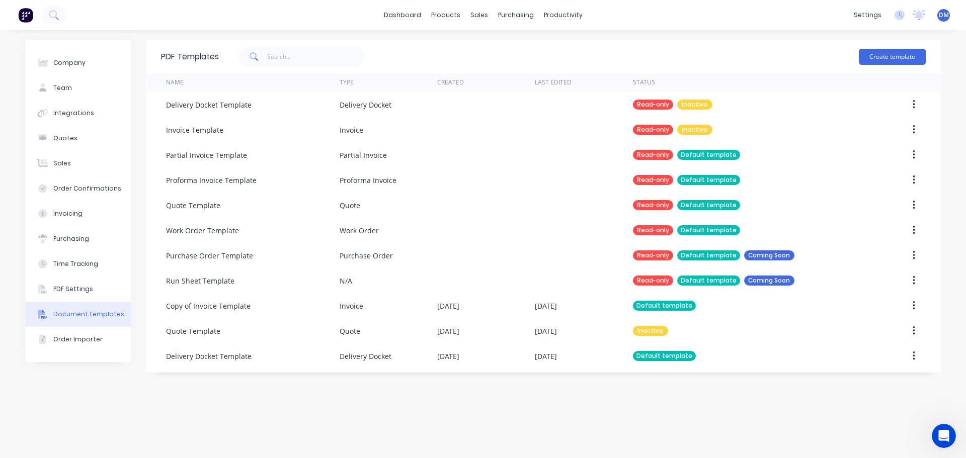
click at [532, 47] on div "Create template" at bounding box center [572, 57] width 707 height 30
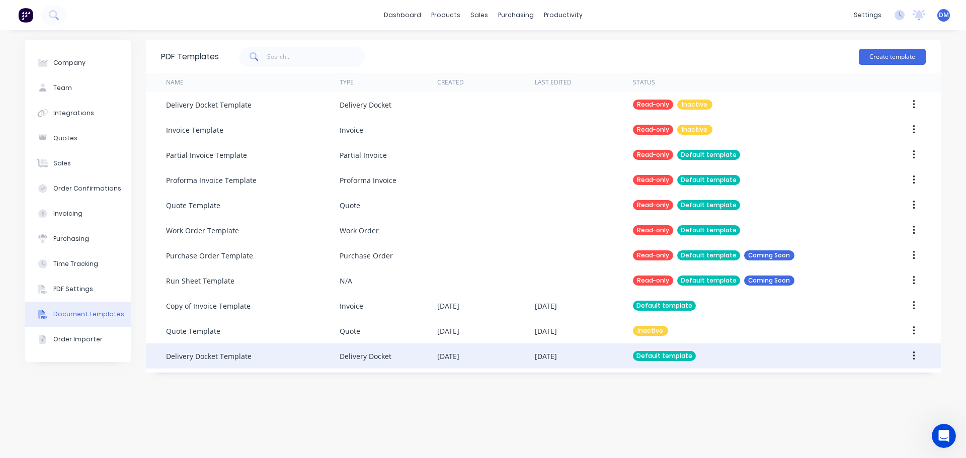
click at [649, 357] on div "Default template" at bounding box center [664, 356] width 63 height 10
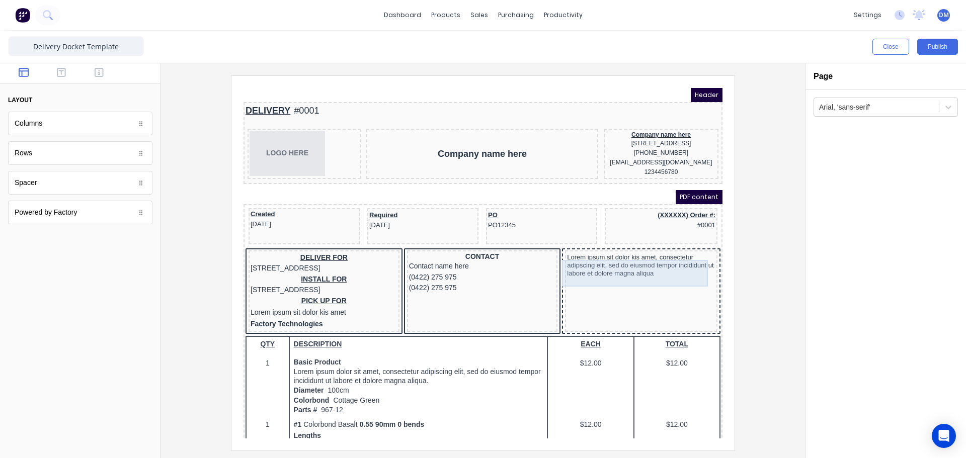
click at [628, 248] on div "Lorem ipsum sit dolor kis amet, consectetur adipscing elit, sed do eiusmod temp…" at bounding box center [629, 253] width 148 height 27
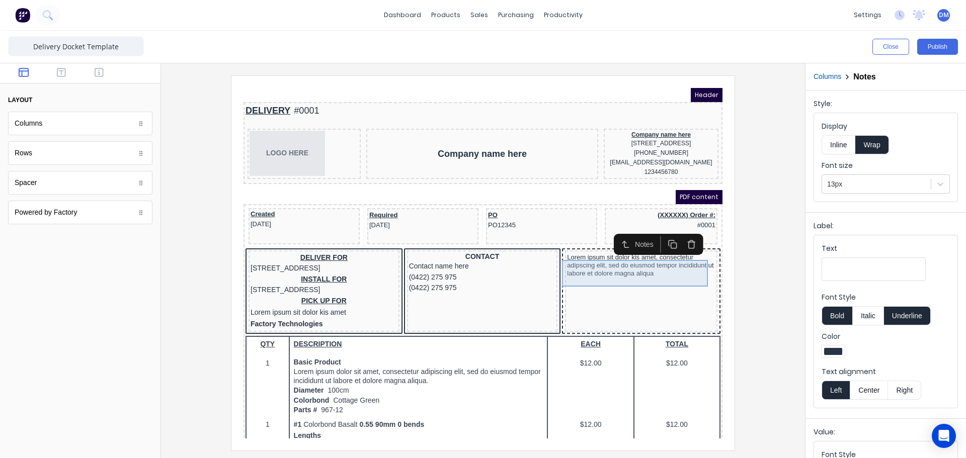
click at [611, 259] on div "Lorem ipsum sit dolor kis amet, consectetur adipscing elit, sed do eiusmod temp…" at bounding box center [629, 253] width 148 height 27
click at [875, 53] on button "Close" at bounding box center [890, 47] width 37 height 16
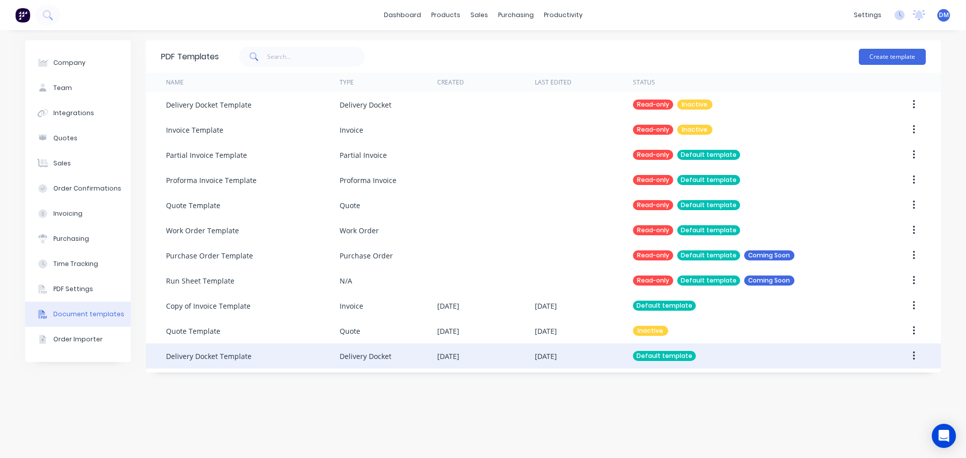
click at [662, 353] on div "Default template" at bounding box center [664, 356] width 63 height 10
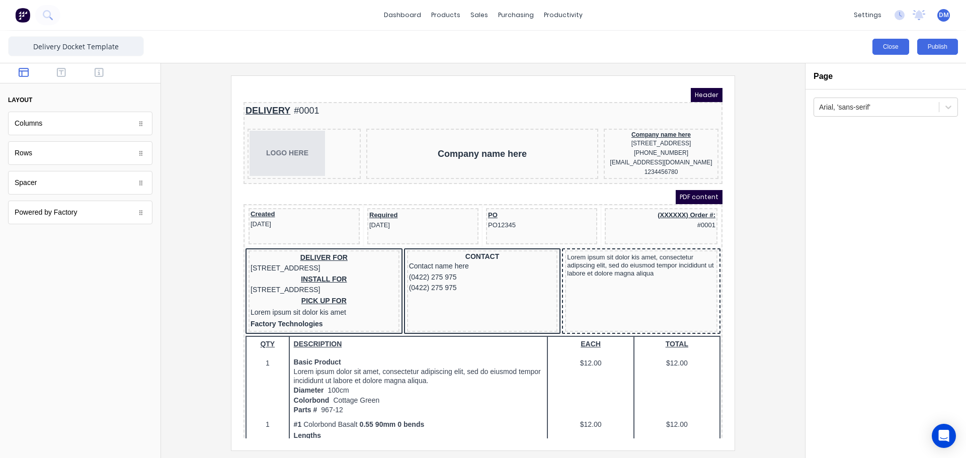
click at [891, 49] on button "Close" at bounding box center [890, 47] width 37 height 16
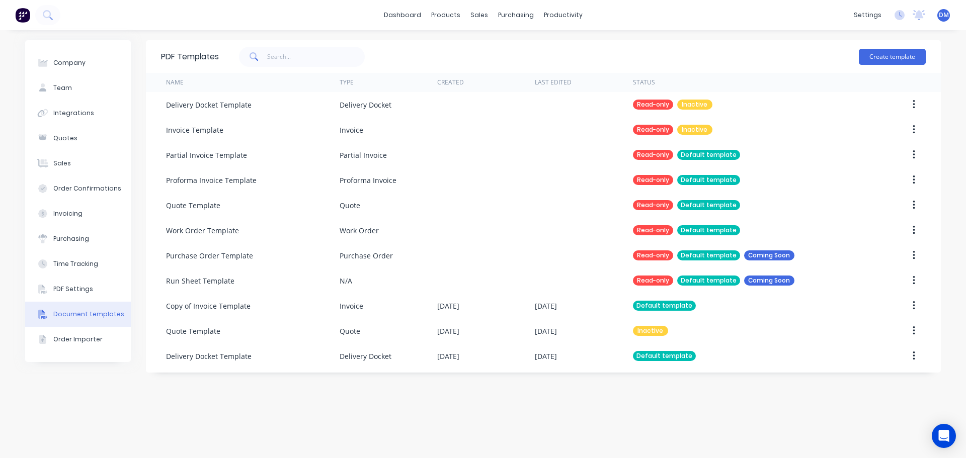
click at [22, 14] on img at bounding box center [22, 15] width 15 height 15
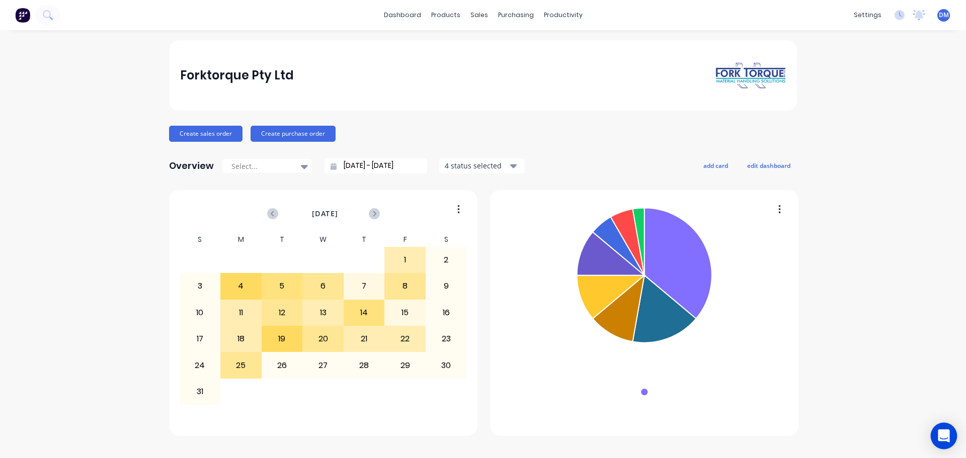
click at [939, 435] on icon "Open Intercom Messenger" at bounding box center [943, 436] width 12 height 13
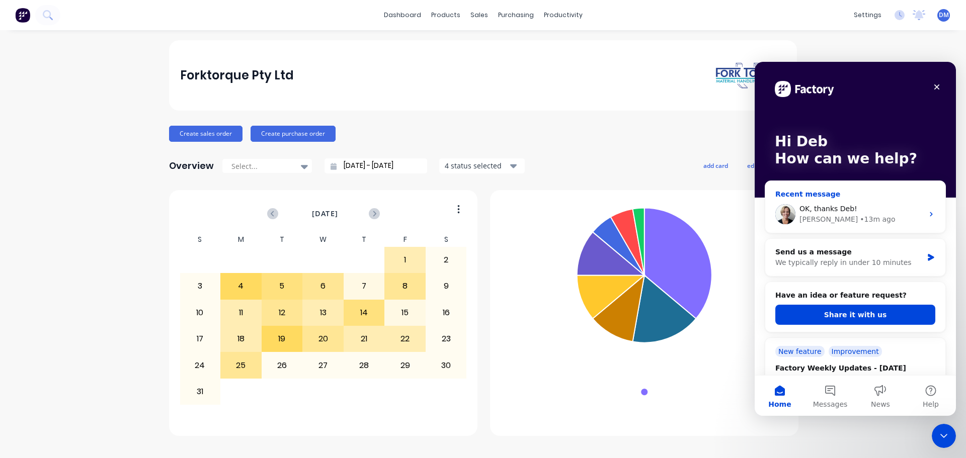
click at [918, 211] on div "OK, thanks Deb! [PERSON_NAME] • 13m ago" at bounding box center [855, 214] width 180 height 37
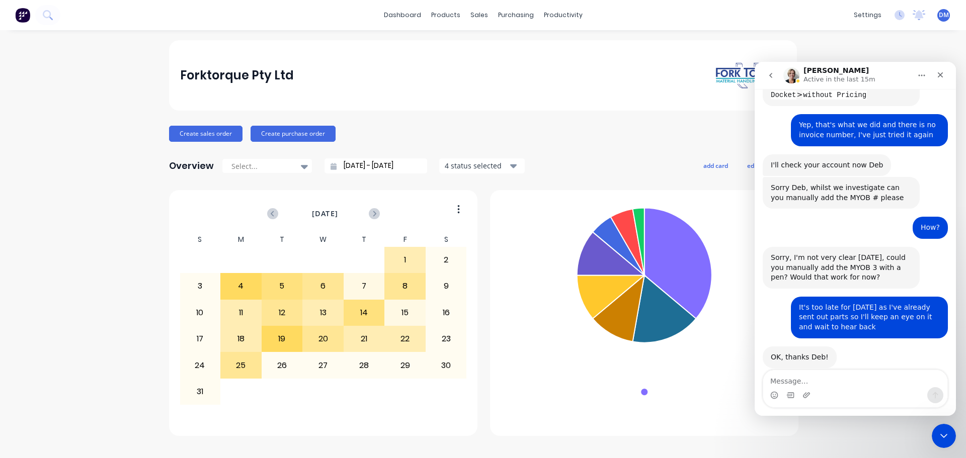
scroll to position [376, 0]
click at [811, 376] on textarea "Message…" at bounding box center [855, 378] width 184 height 17
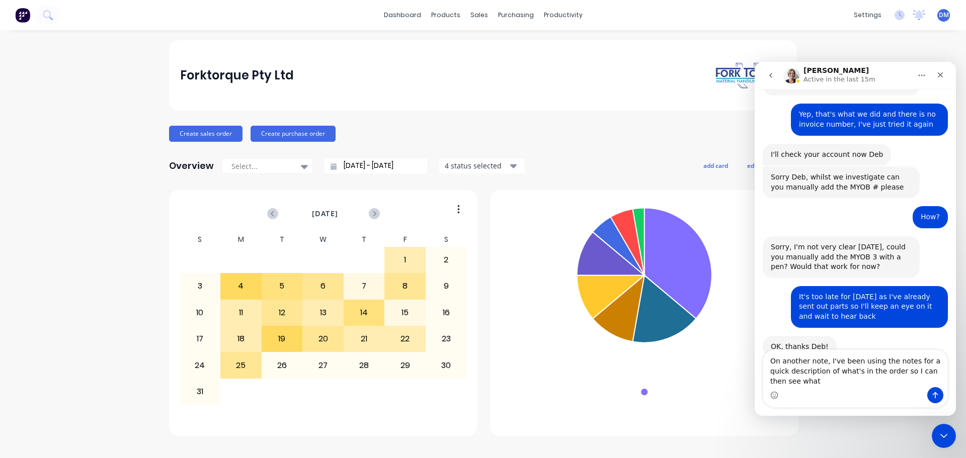
scroll to position [396, 0]
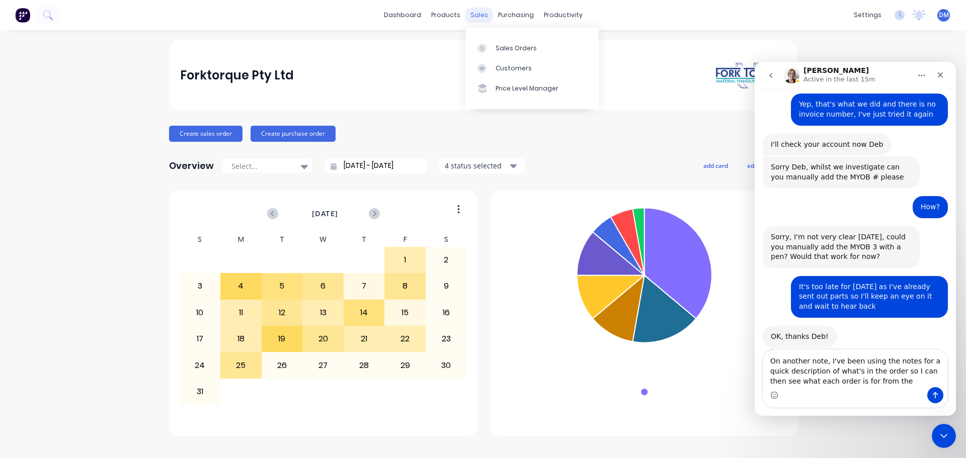
click at [478, 14] on div "sales" at bounding box center [479, 15] width 28 height 15
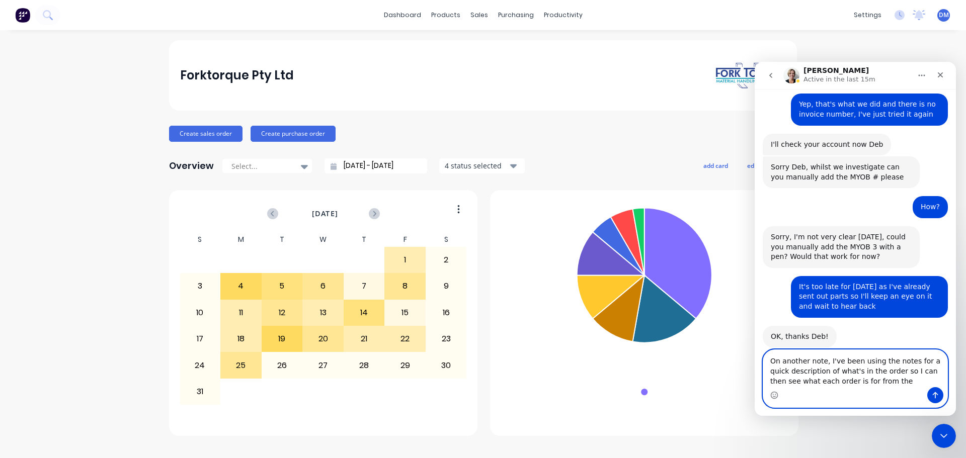
drag, startPoint x: 894, startPoint y: 384, endPoint x: 1583, endPoint y: 485, distance: 696.5
click at [894, 384] on textarea "On another note, I've been using the notes for a quick description of what's in…" at bounding box center [855, 368] width 184 height 37
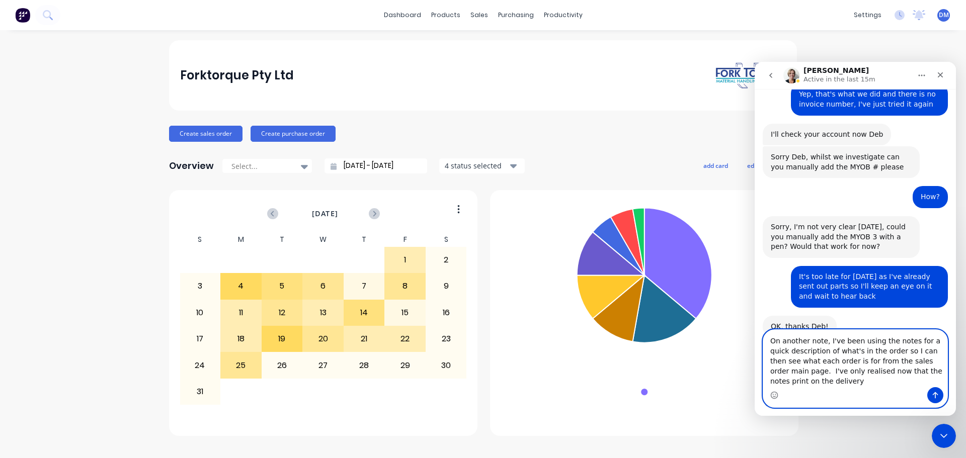
scroll to position [416, 0]
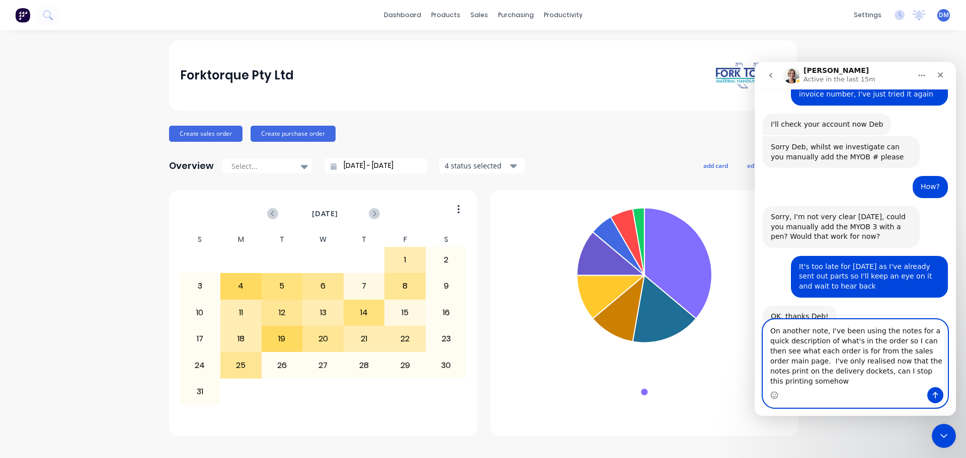
type textarea "On another note, I've been using the notes for a quick description of what's in…"
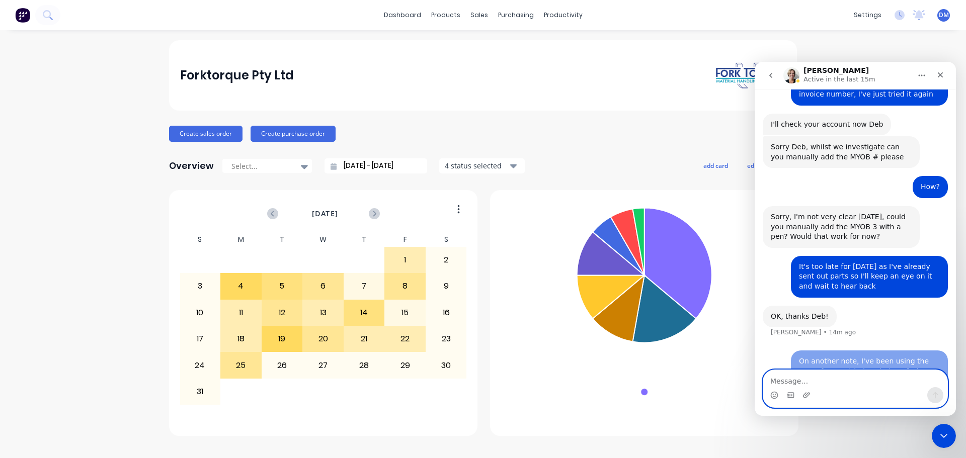
scroll to position [455, 0]
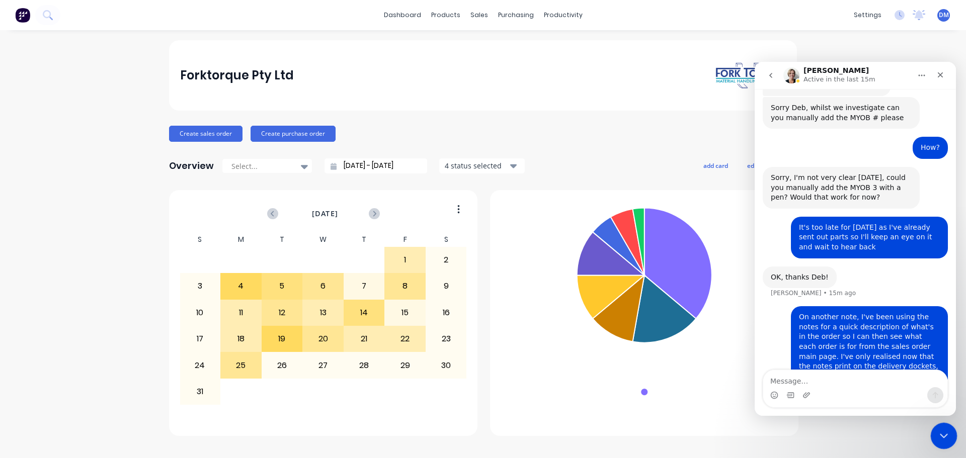
click at [944, 433] on icon "Close Intercom Messenger" at bounding box center [942, 435] width 12 height 12
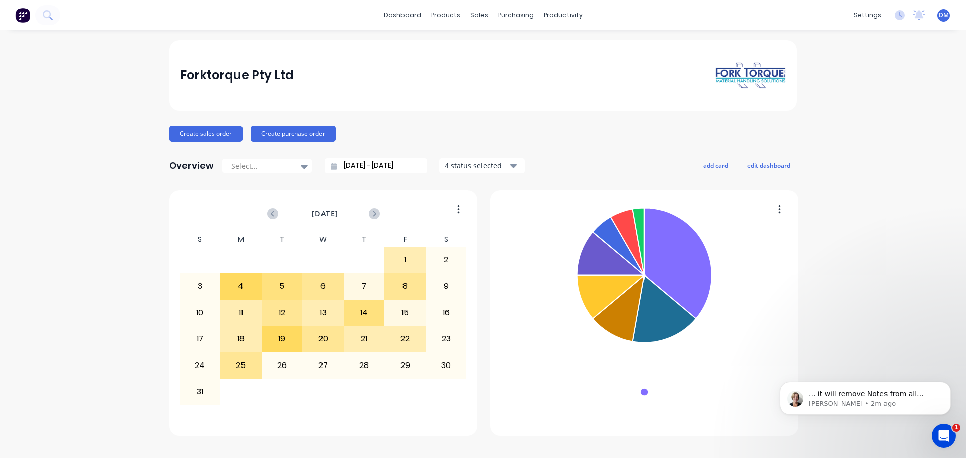
scroll to position [538, 0]
click at [890, 400] on p "[PERSON_NAME] • 2m ago" at bounding box center [873, 403] width 130 height 9
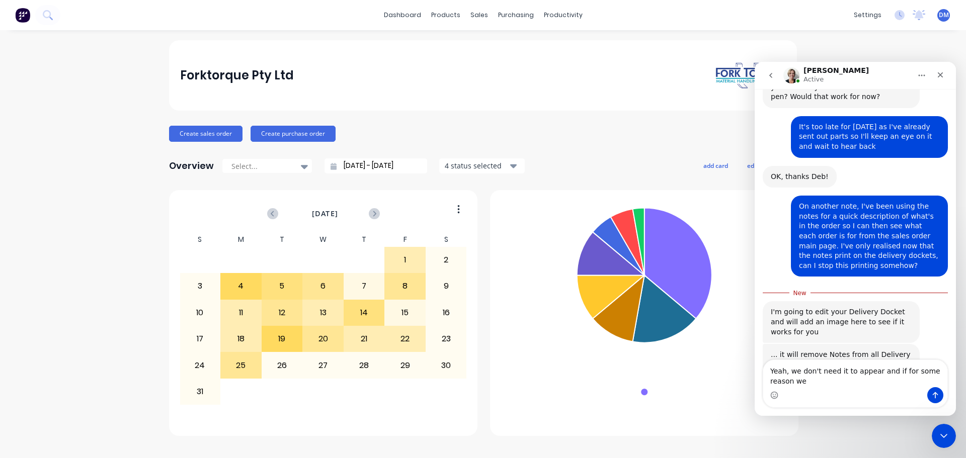
scroll to position [564, 0]
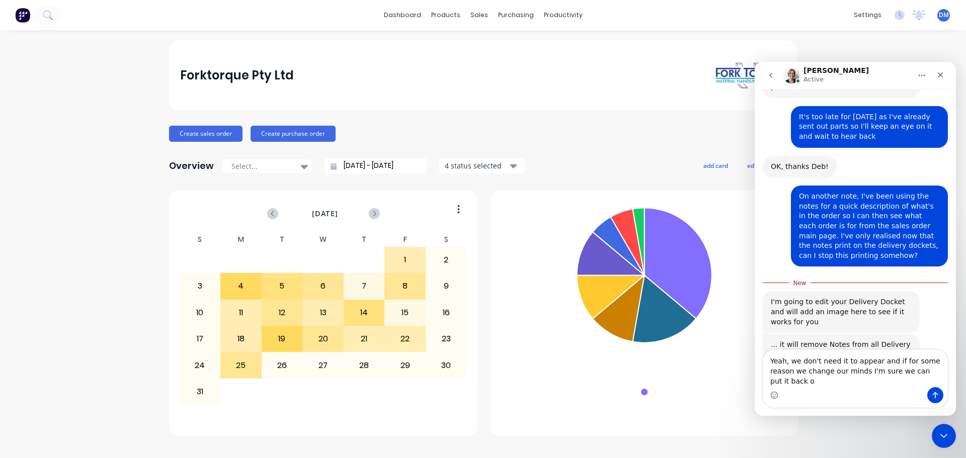
type textarea "Yeah, we don't need it to appear and if for some reason we change our minds I'm…"
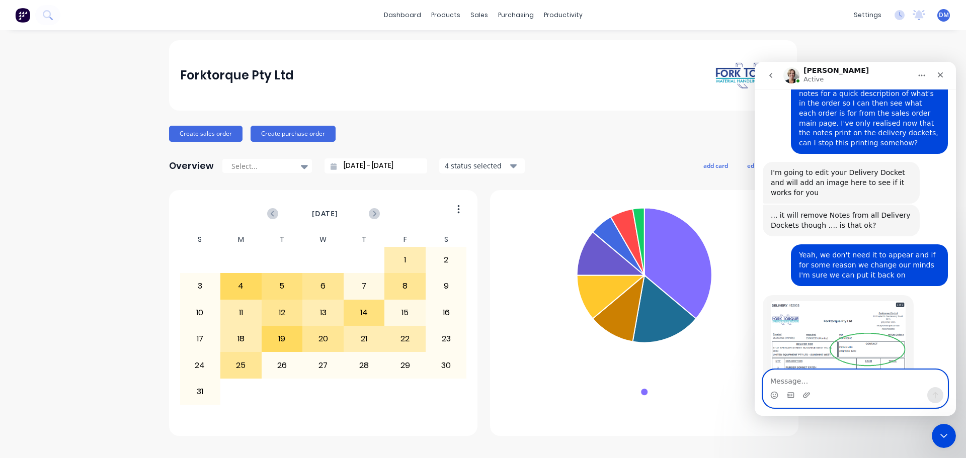
scroll to position [683, 0]
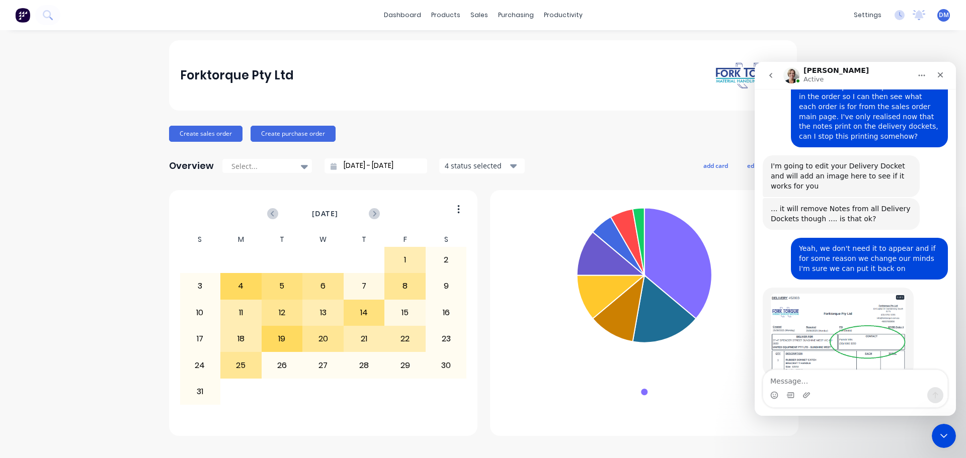
click at [852, 327] on img "Cathy says…" at bounding box center [838, 332] width 135 height 76
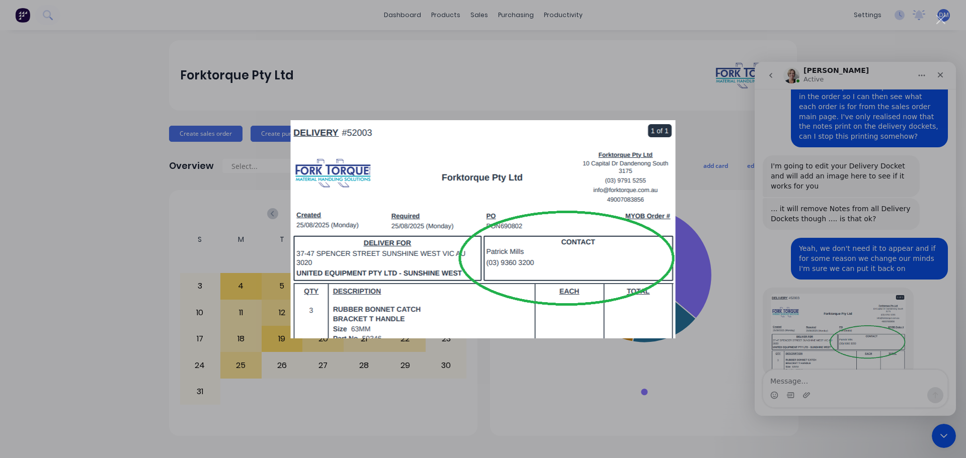
click at [815, 379] on div "Intercom messenger" at bounding box center [483, 229] width 966 height 458
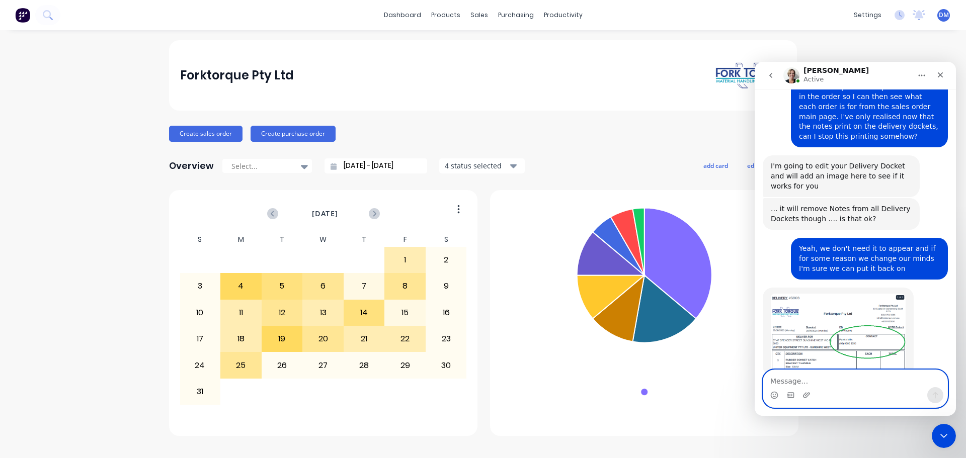
click at [785, 383] on textarea "Message…" at bounding box center [855, 378] width 184 height 17
type textarea "Yep, that will work, thanks"
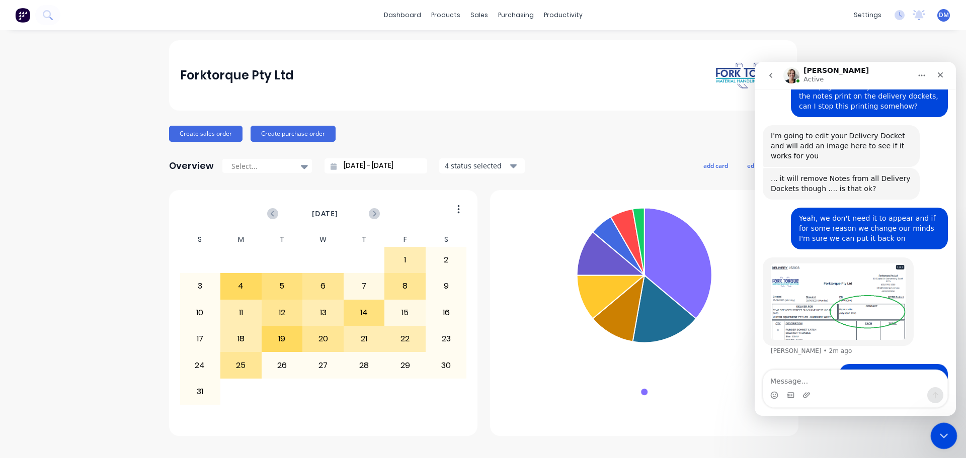
click at [947, 440] on icon "Close Intercom Messenger" at bounding box center [942, 435] width 12 height 12
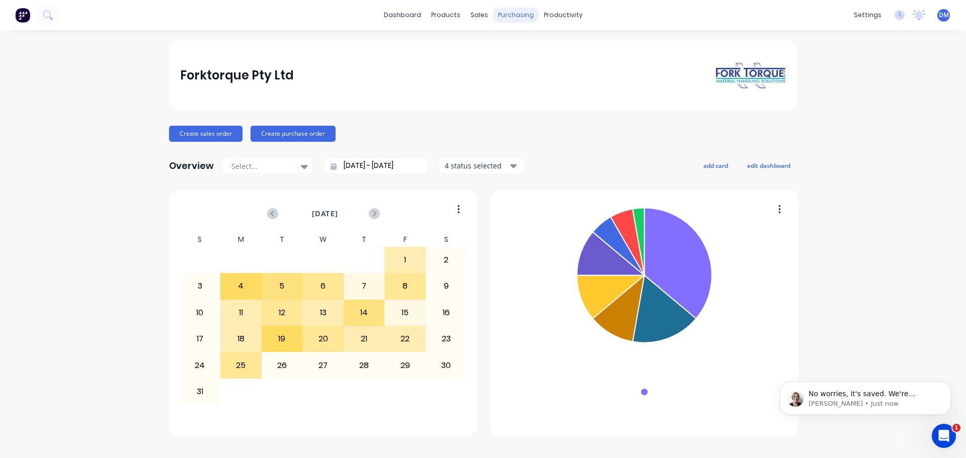
scroll to position [0, 0]
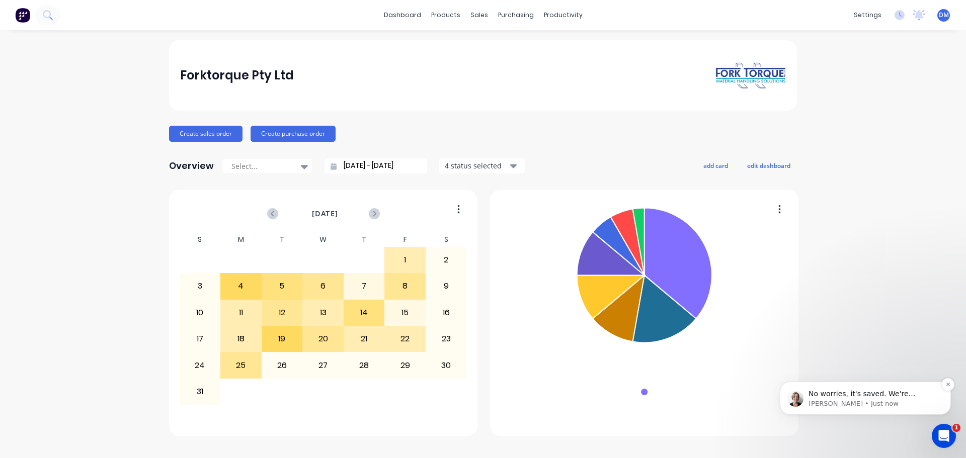
click at [894, 401] on p "[PERSON_NAME] • Just now" at bounding box center [873, 403] width 130 height 9
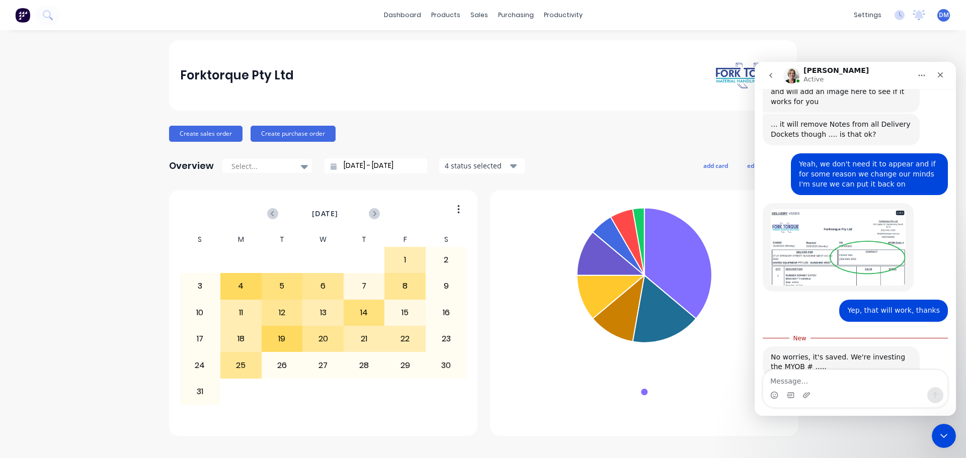
scroll to position [770, 0]
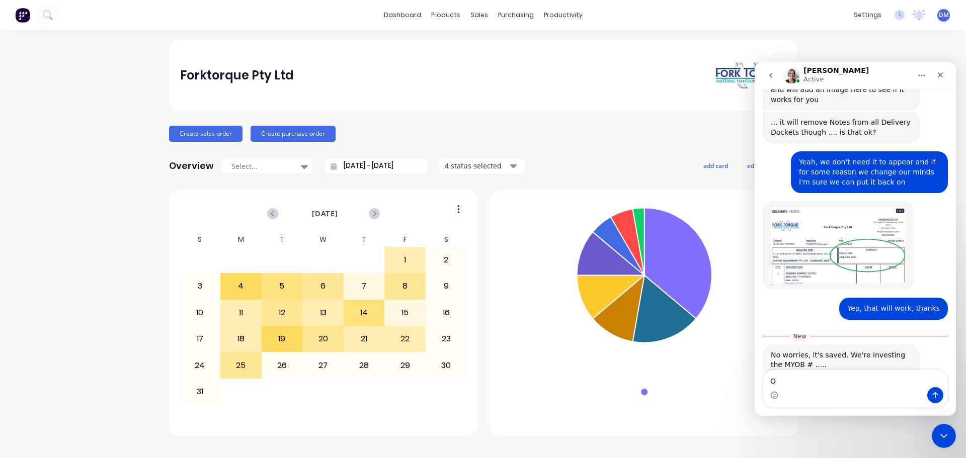
type textarea "Ok"
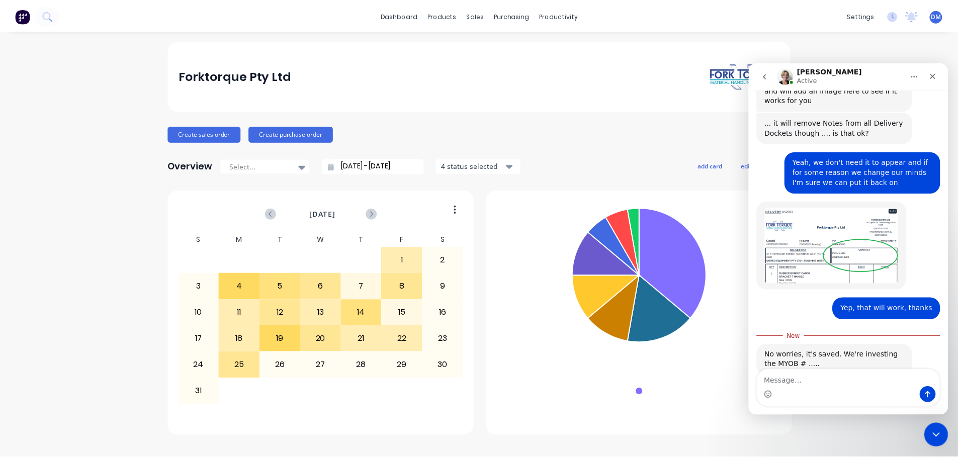
scroll to position [784, 0]
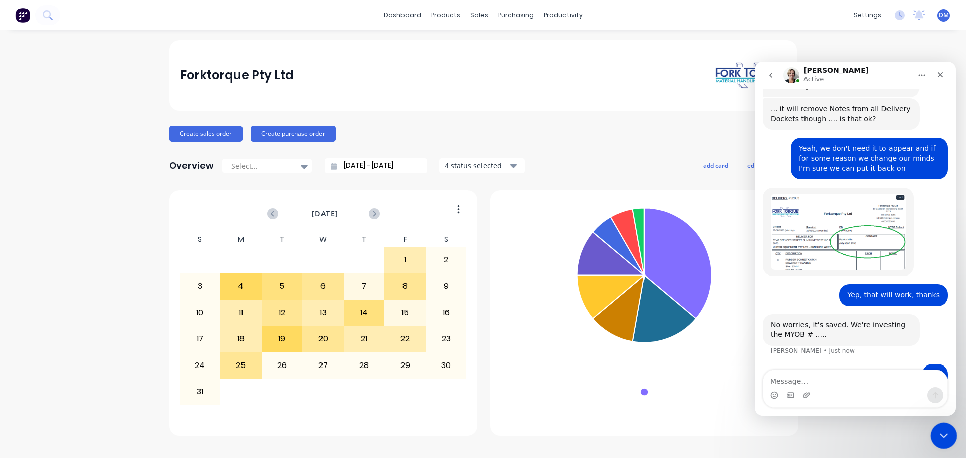
click at [947, 436] on icon "Close Intercom Messenger" at bounding box center [942, 435] width 12 height 12
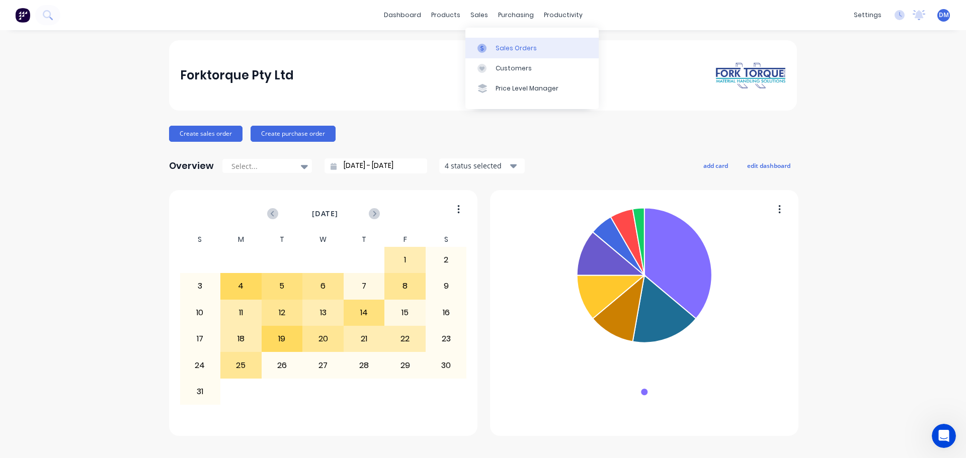
click at [490, 39] on link "Sales Orders" at bounding box center [531, 48] width 133 height 20
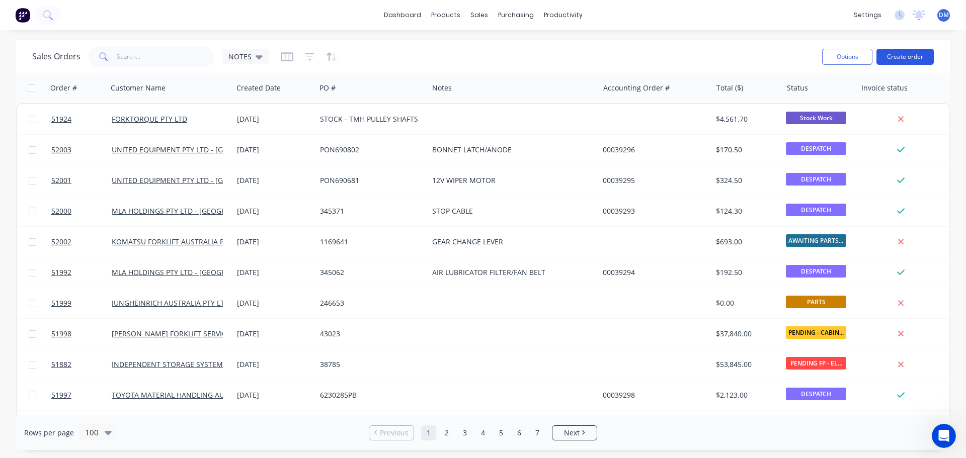
click at [911, 57] on button "Create order" at bounding box center [904, 57] width 57 height 16
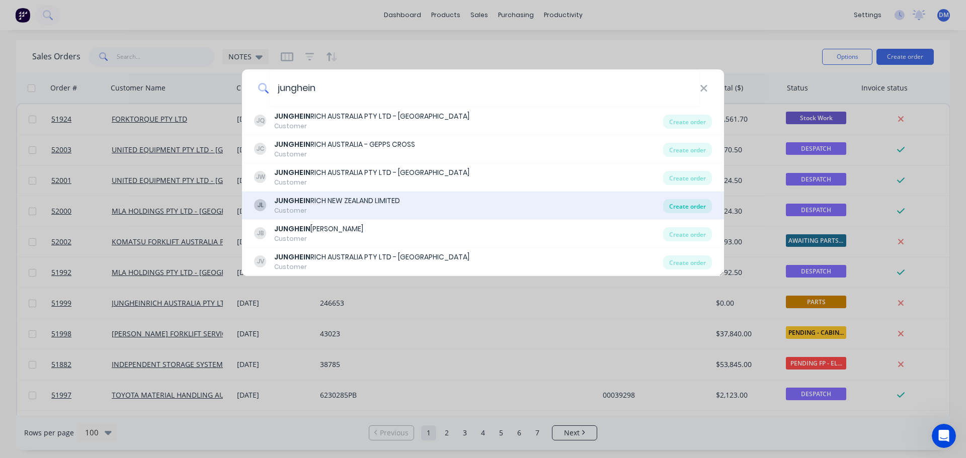
type input "junghein"
click at [695, 207] on div "Create order" at bounding box center [687, 206] width 49 height 14
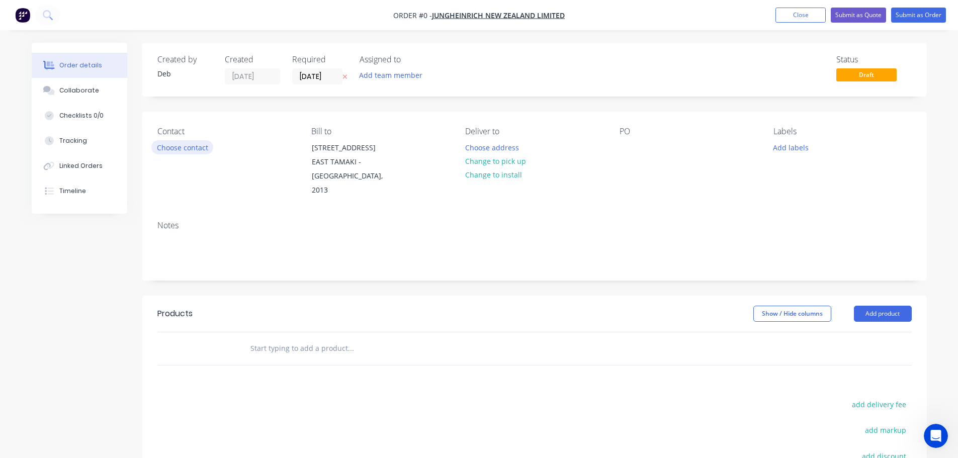
click at [185, 147] on button "Choose contact" at bounding box center [182, 147] width 62 height 14
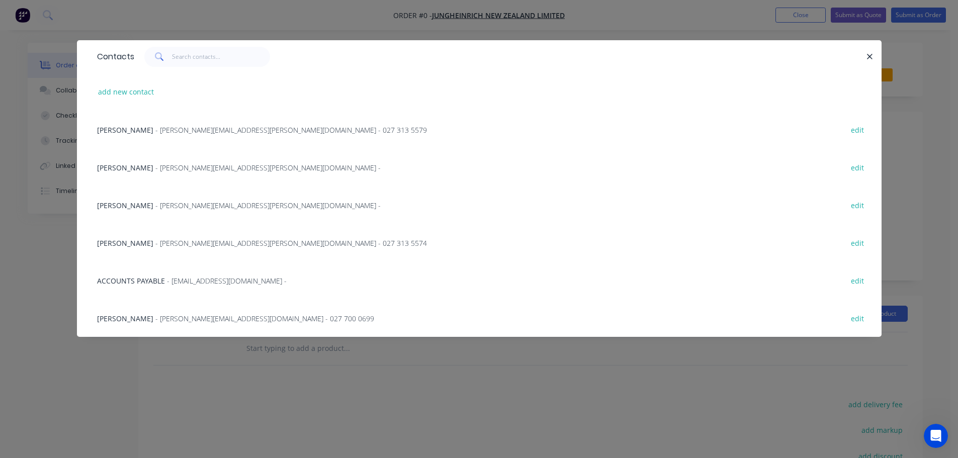
click at [177, 132] on span "- [PERSON_NAME][EMAIL_ADDRESS][PERSON_NAME][DOMAIN_NAME] - 027 313 5579" at bounding box center [291, 130] width 272 height 10
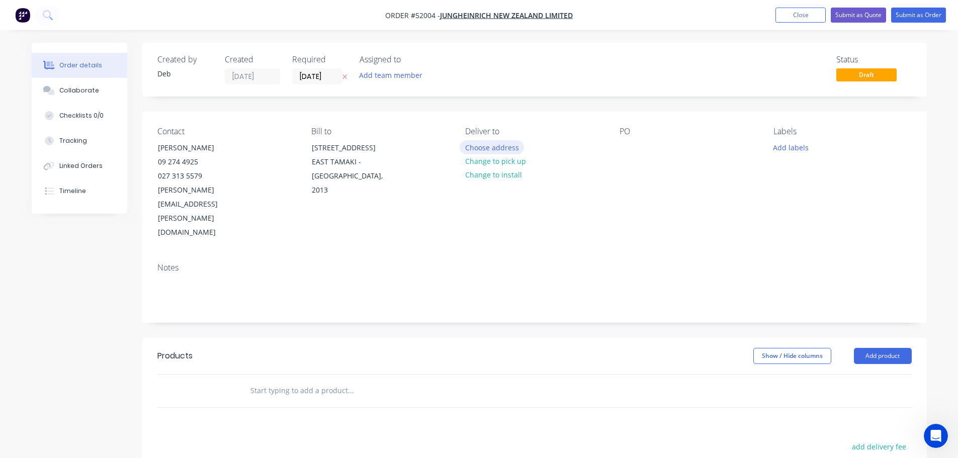
click at [485, 147] on button "Choose address" at bounding box center [492, 147] width 64 height 14
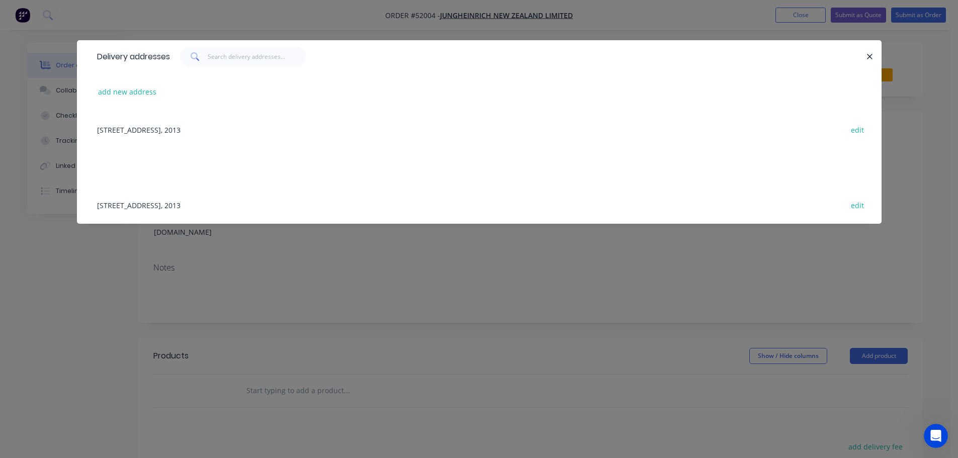
click at [216, 125] on div "[STREET_ADDRESS] edit" at bounding box center [479, 130] width 775 height 38
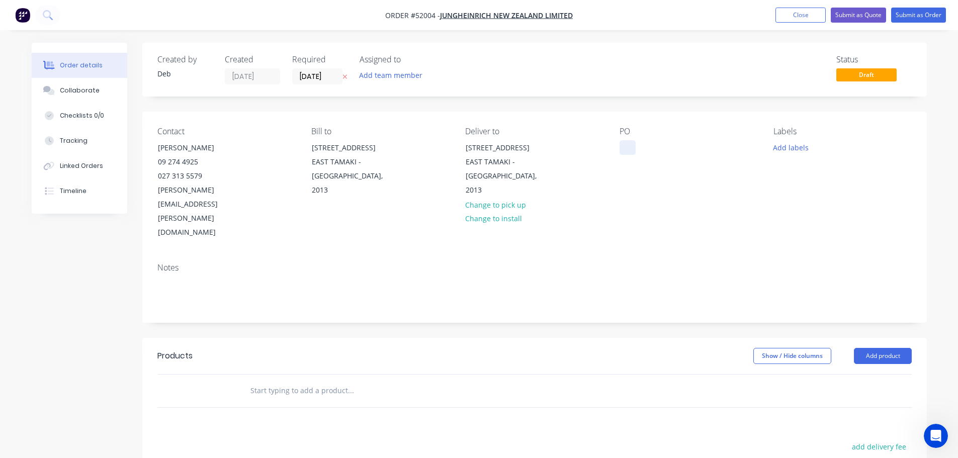
click at [628, 146] on div at bounding box center [628, 147] width 16 height 15
click at [623, 146] on div at bounding box center [628, 147] width 16 height 15
click at [277, 381] on input "text" at bounding box center [350, 391] width 201 height 20
click at [309, 381] on input "text" at bounding box center [350, 391] width 201 height 20
type input "50022"
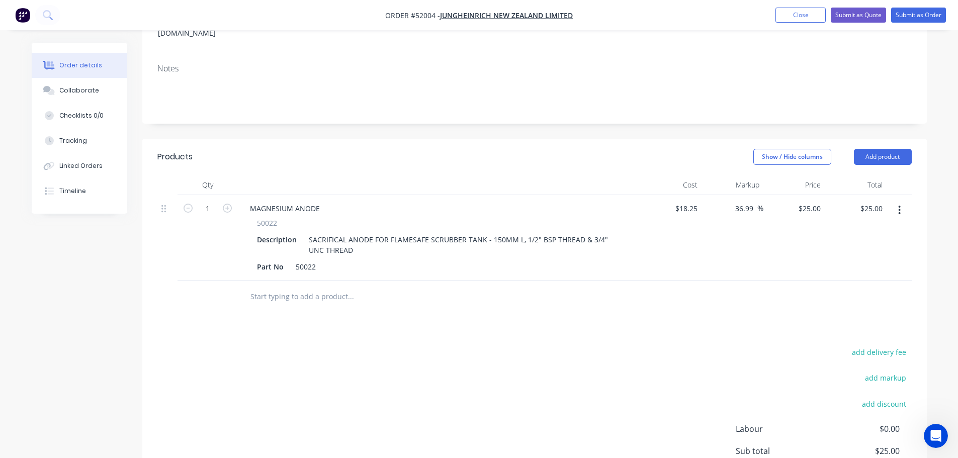
scroll to position [201, 0]
click at [313, 285] on input "text" at bounding box center [350, 295] width 201 height 20
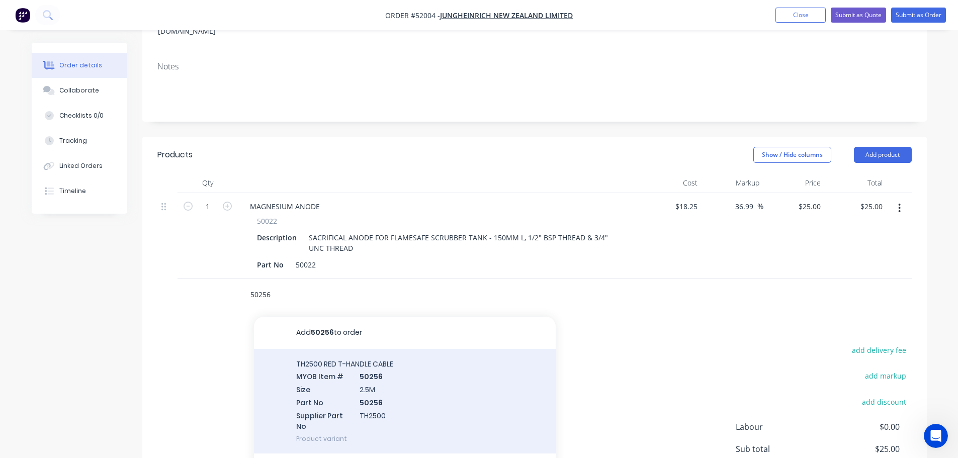
type input "50256"
click at [322, 349] on div "TH2500 RED T-HANDLE CABLE MYOB Item # 50256 Size 2.5M Part No 50256 Supplier Pa…" at bounding box center [405, 401] width 302 height 105
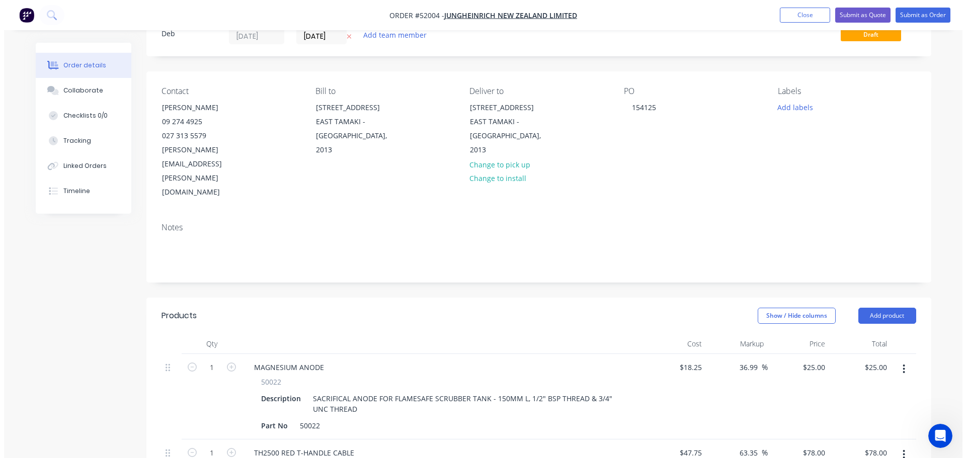
scroll to position [0, 0]
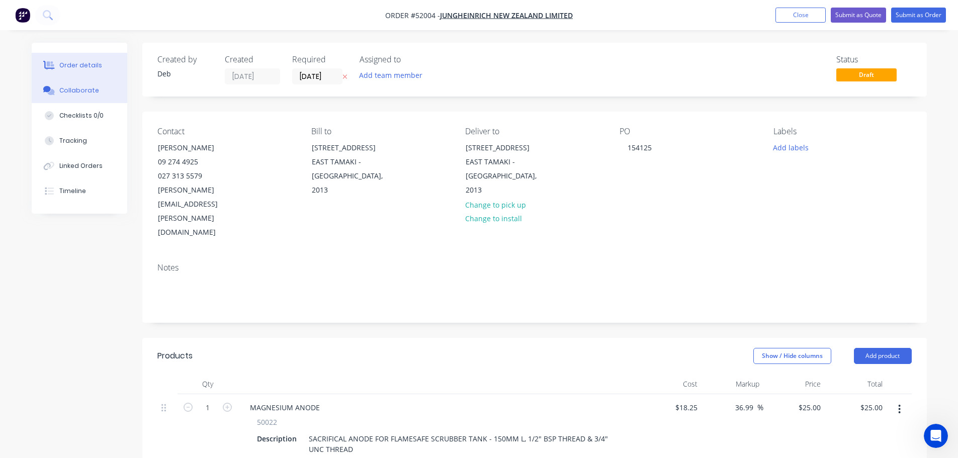
click at [93, 87] on div "Collaborate" at bounding box center [79, 90] width 40 height 9
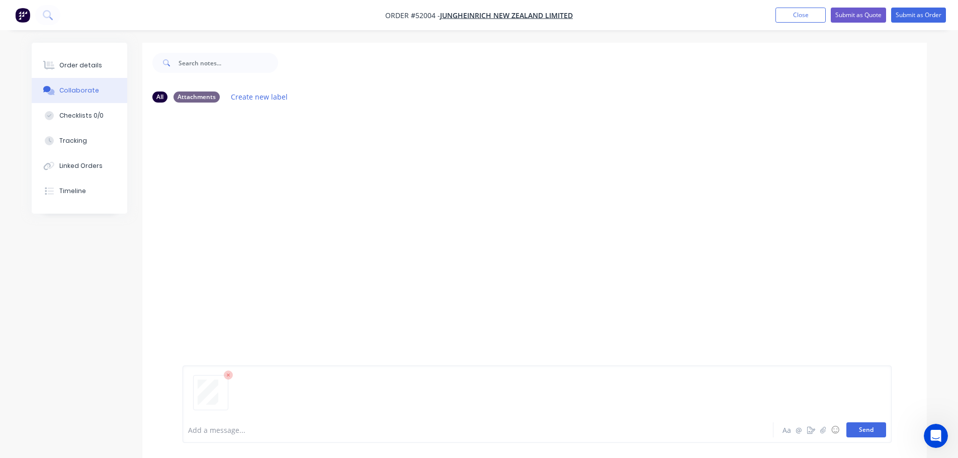
click at [876, 433] on button "Send" at bounding box center [866, 429] width 40 height 15
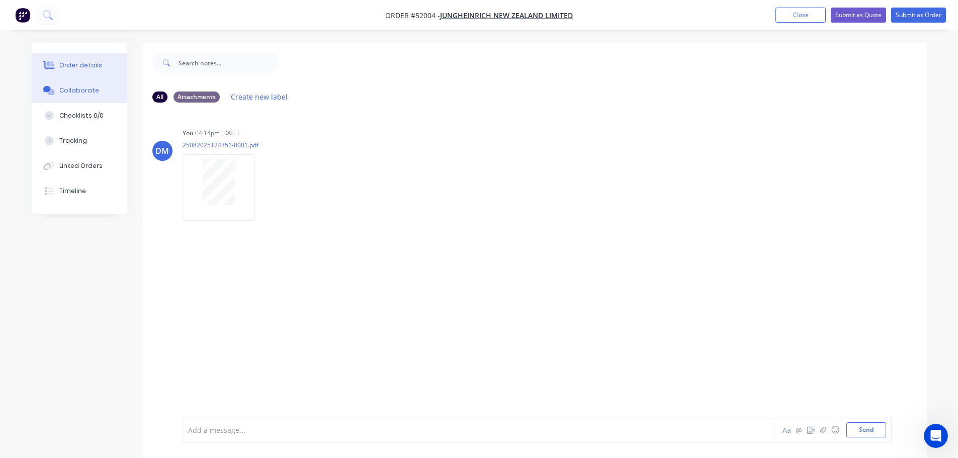
click at [88, 63] on div "Order details" at bounding box center [80, 65] width 43 height 9
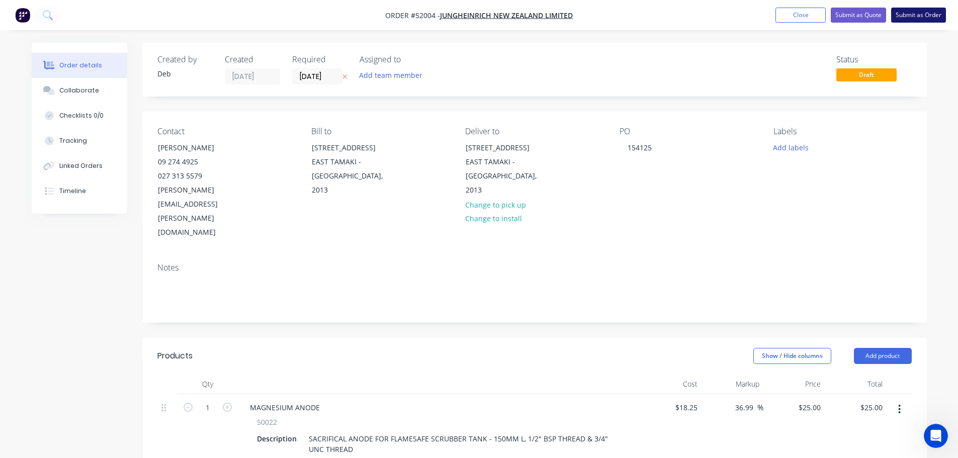
click at [922, 12] on button "Submit as Order" at bounding box center [918, 15] width 55 height 15
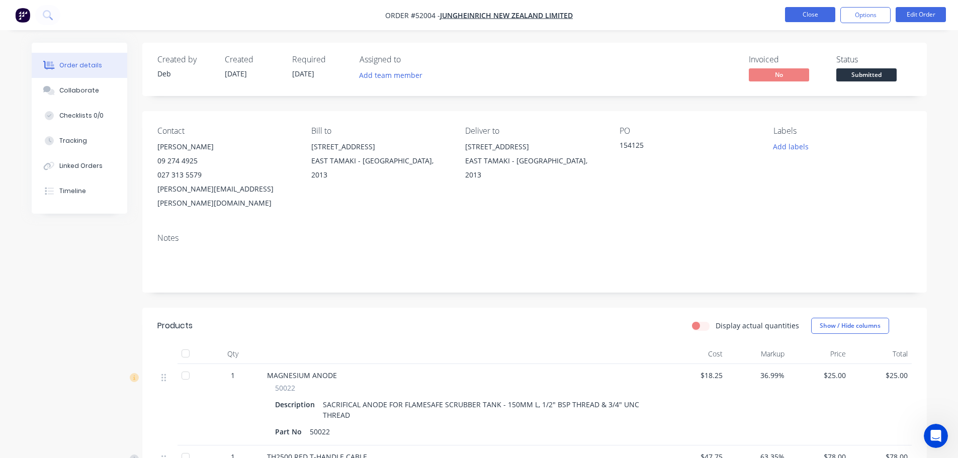
click at [795, 19] on button "Close" at bounding box center [810, 14] width 50 height 15
